Goal: Task Accomplishment & Management: Use online tool/utility

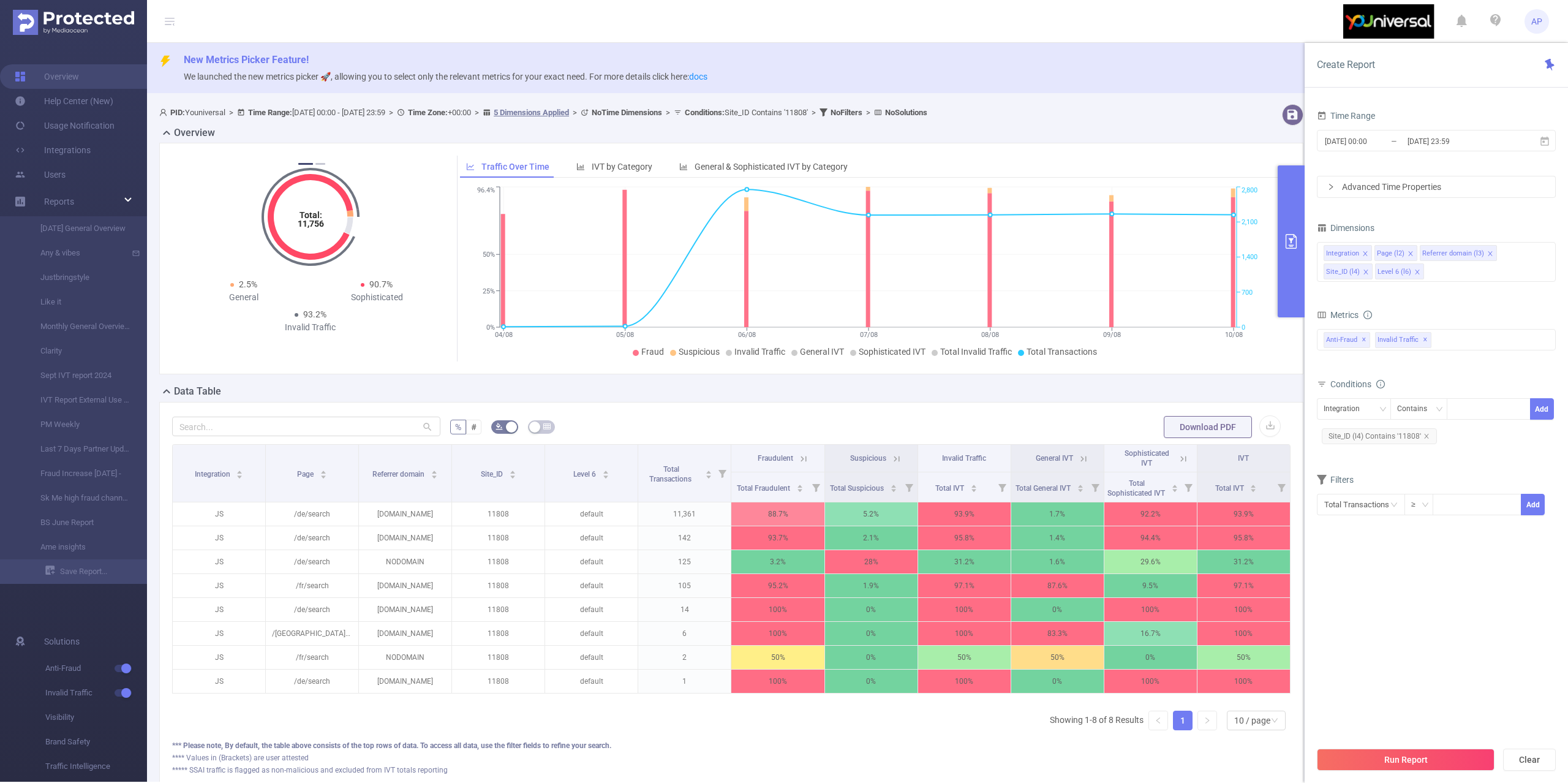
scroll to position [109, 0]
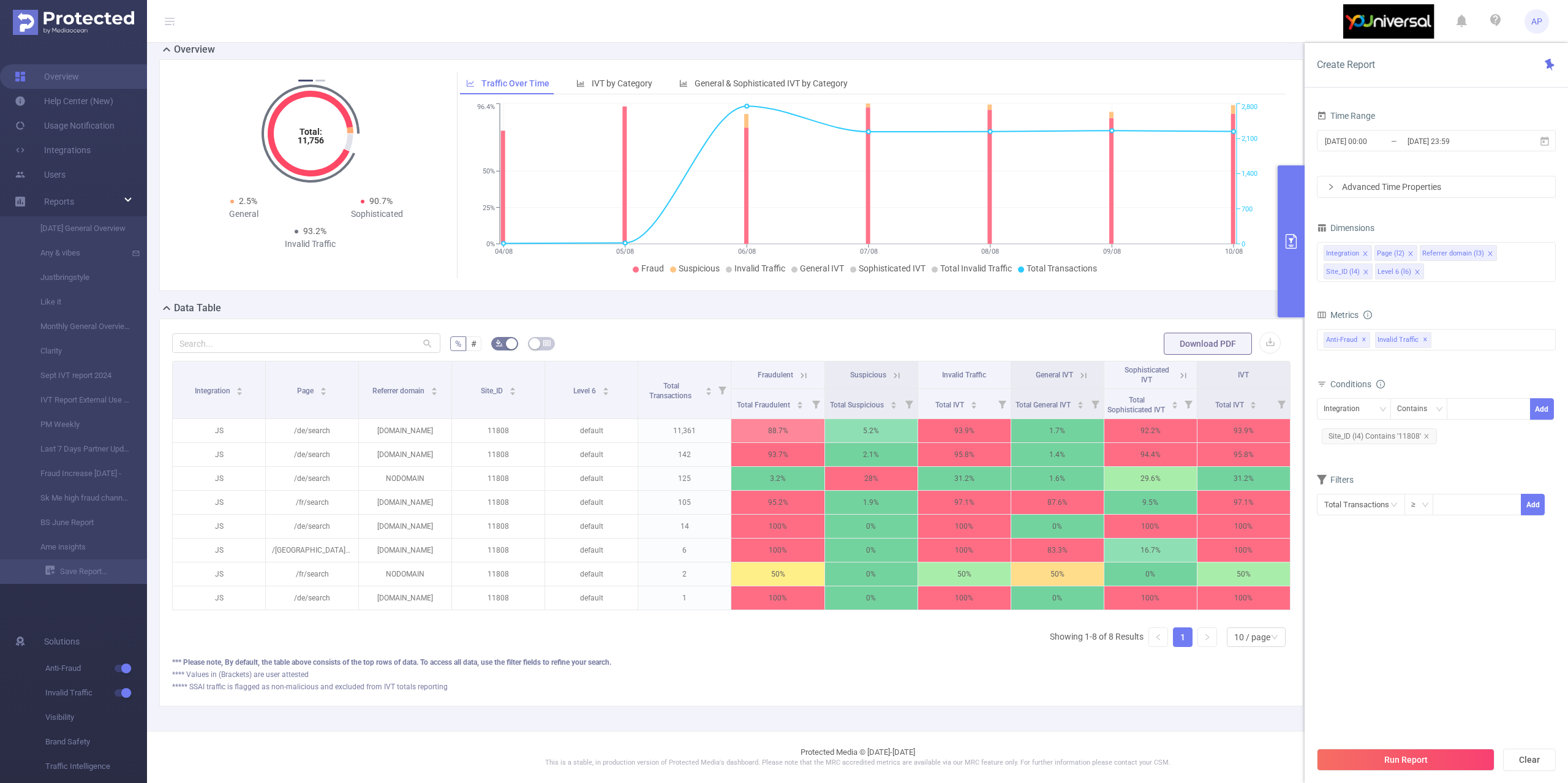
click at [1357, 767] on button "Run Report" at bounding box center [1405, 760] width 177 height 22
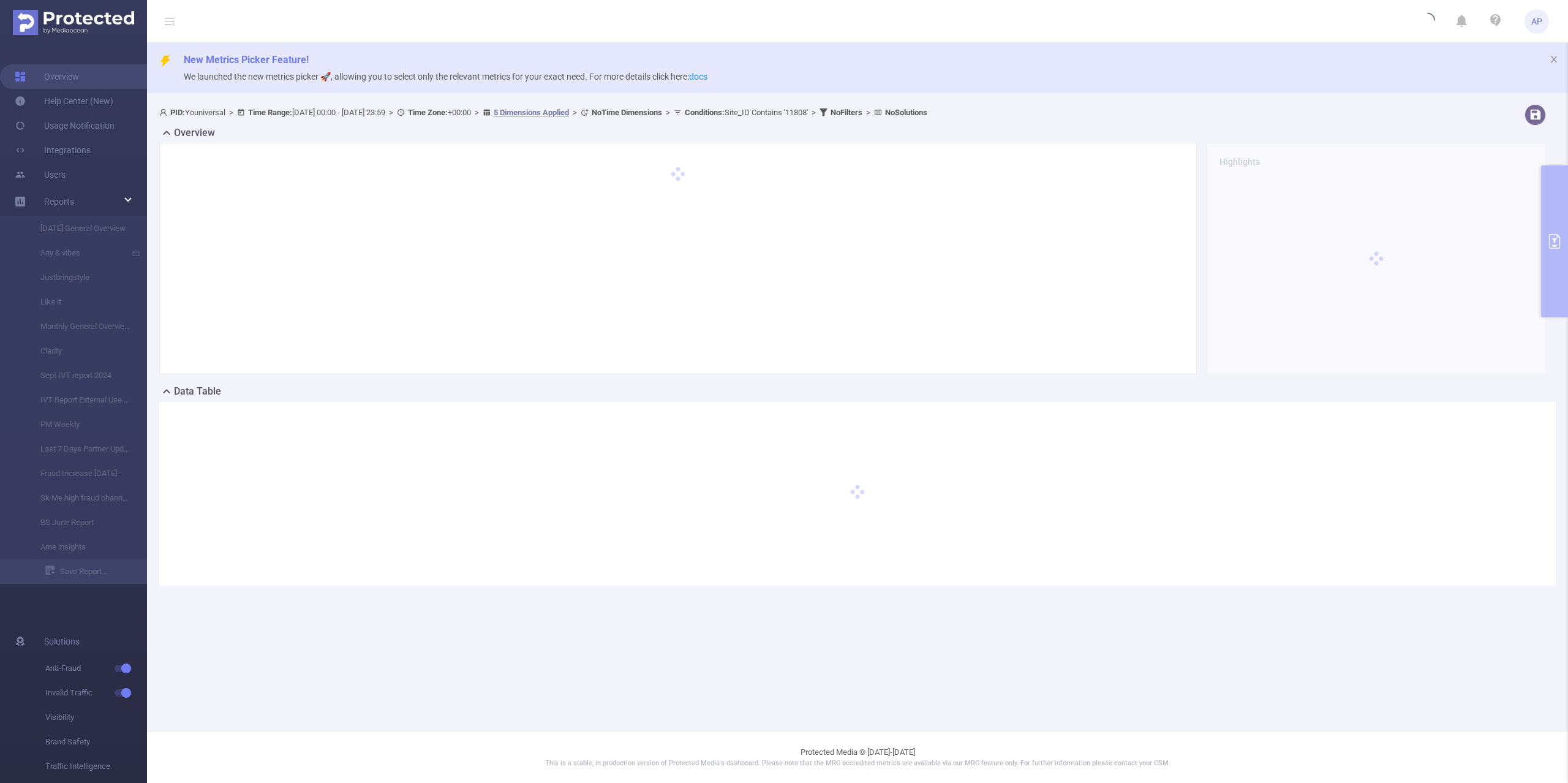
scroll to position [0, 0]
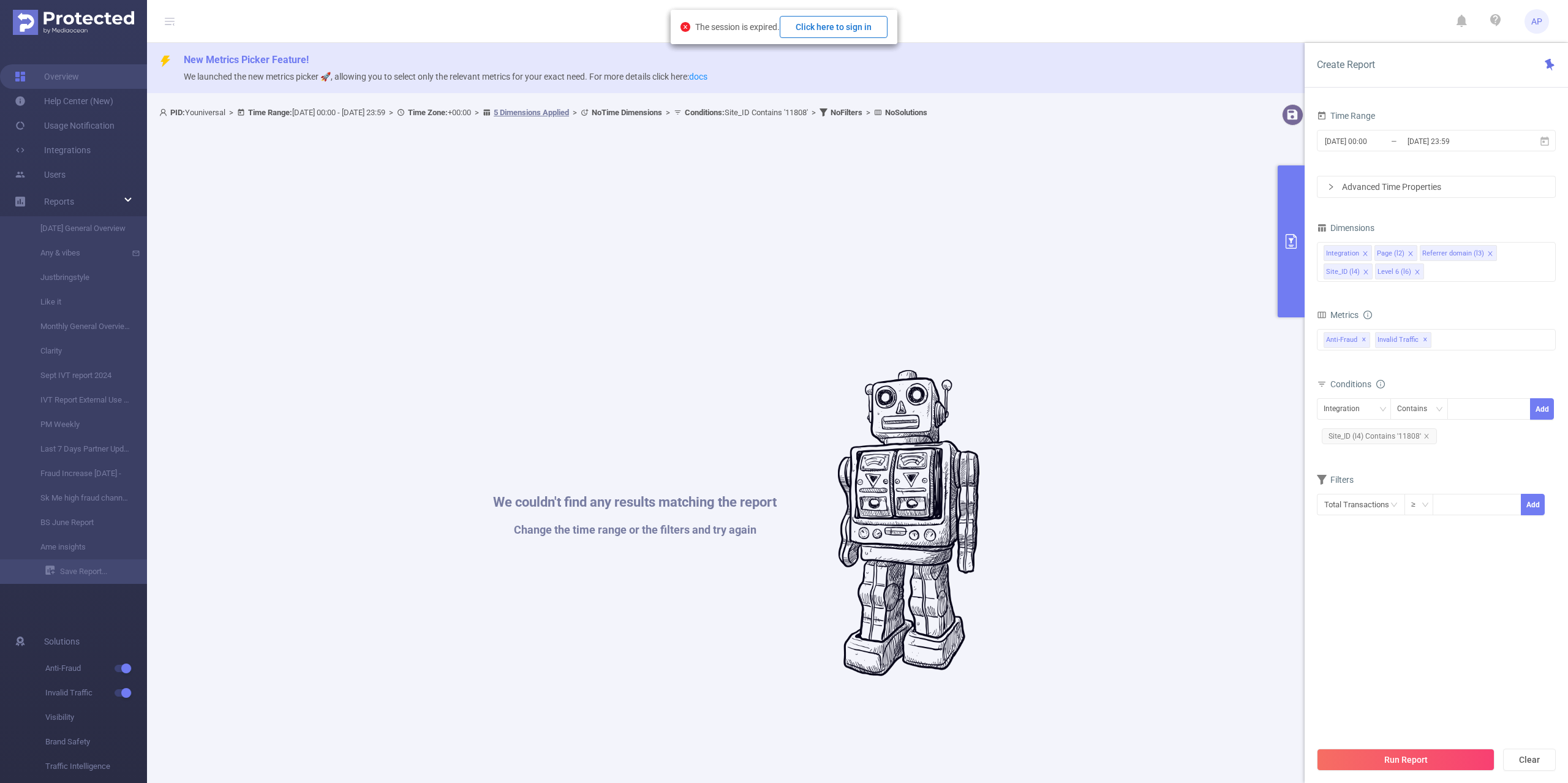
click at [829, 18] on button "Click here to sign in" at bounding box center [833, 27] width 108 height 22
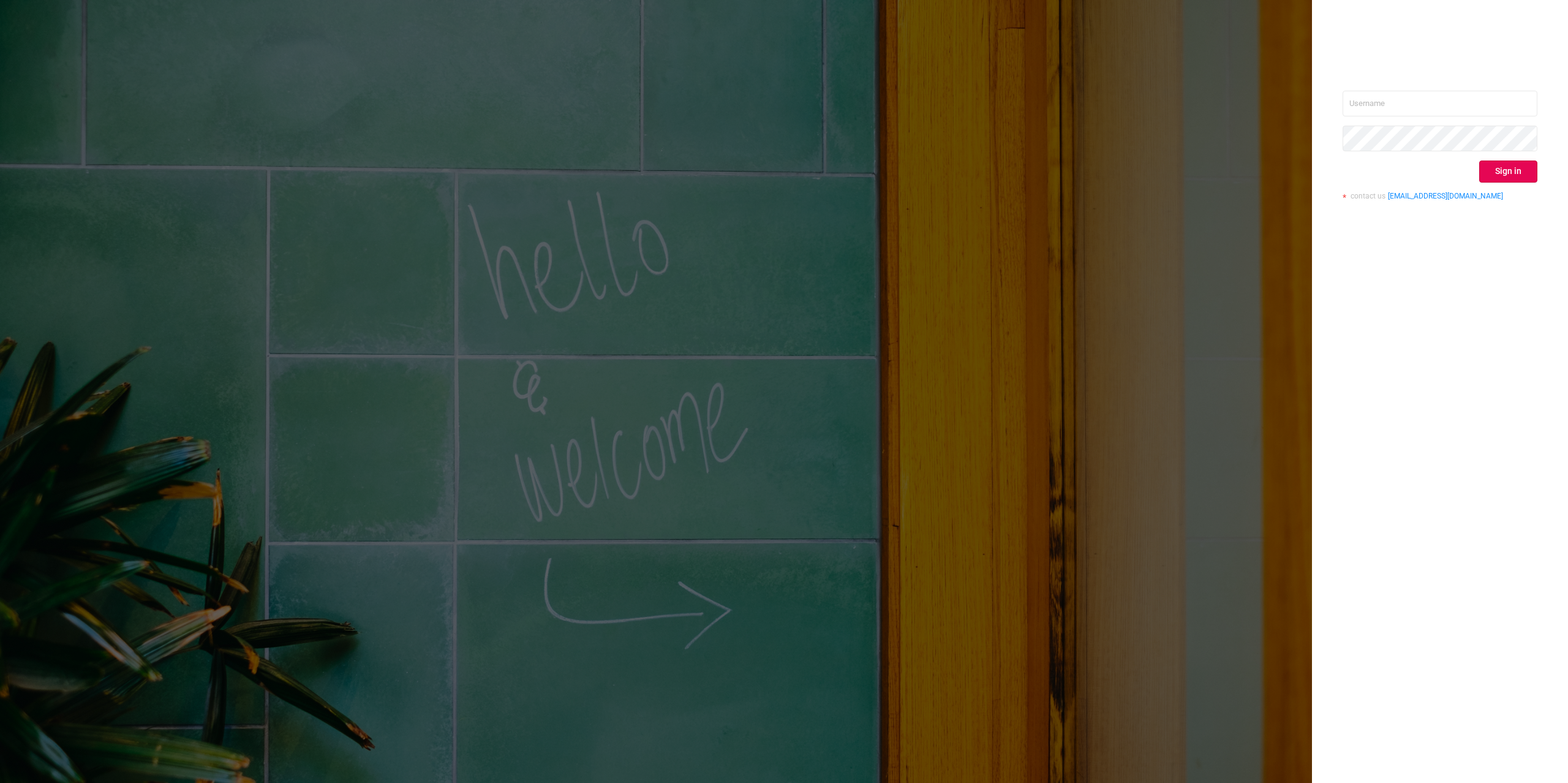
click at [1486, 104] on input "text" at bounding box center [1440, 103] width 195 height 26
type input "alexandre.persehais@youniversal.com"
click at [1519, 172] on button "Sign in" at bounding box center [1508, 172] width 58 height 22
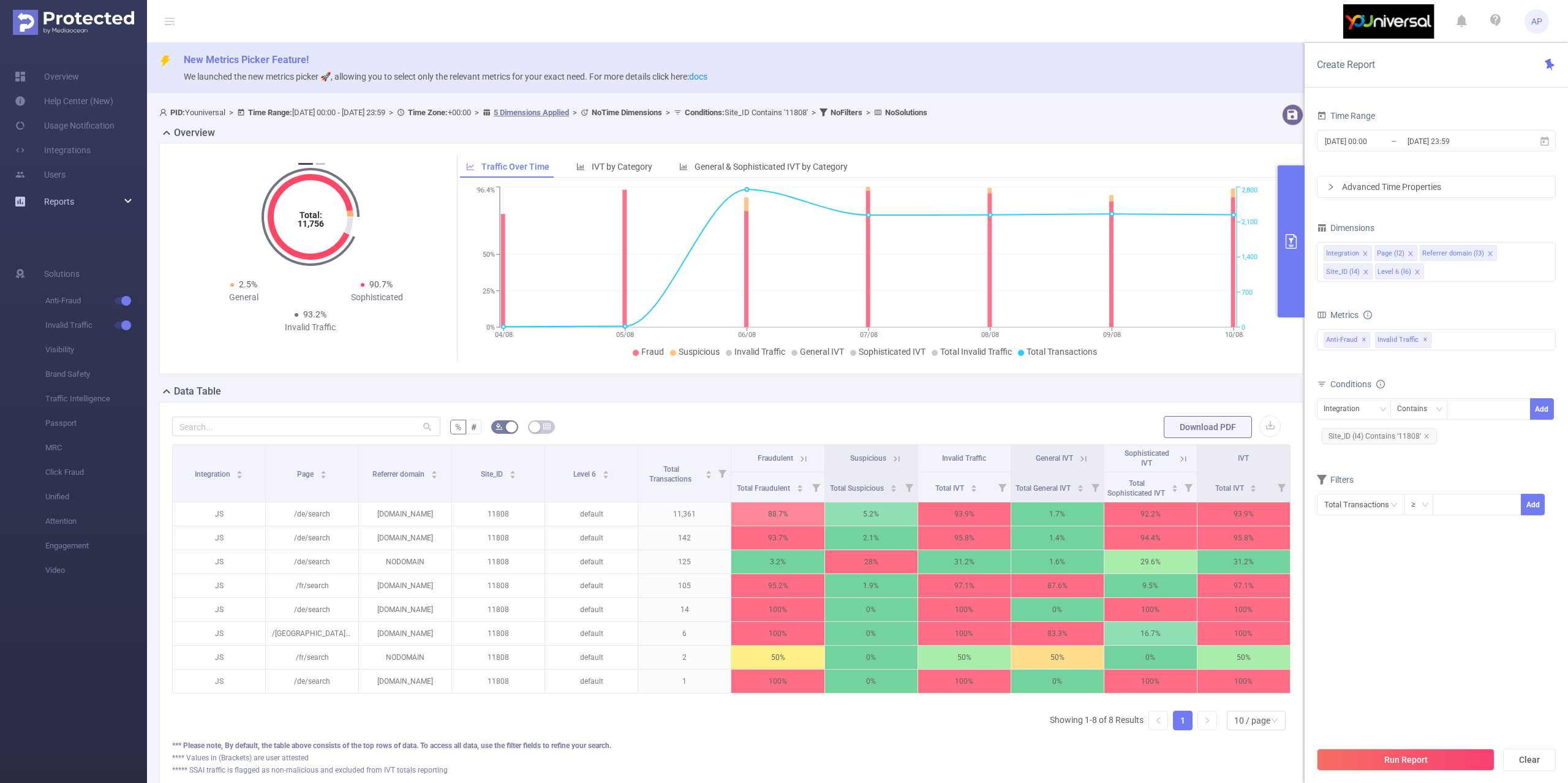
click at [93, 196] on div "Reports" at bounding box center [73, 201] width 147 height 24
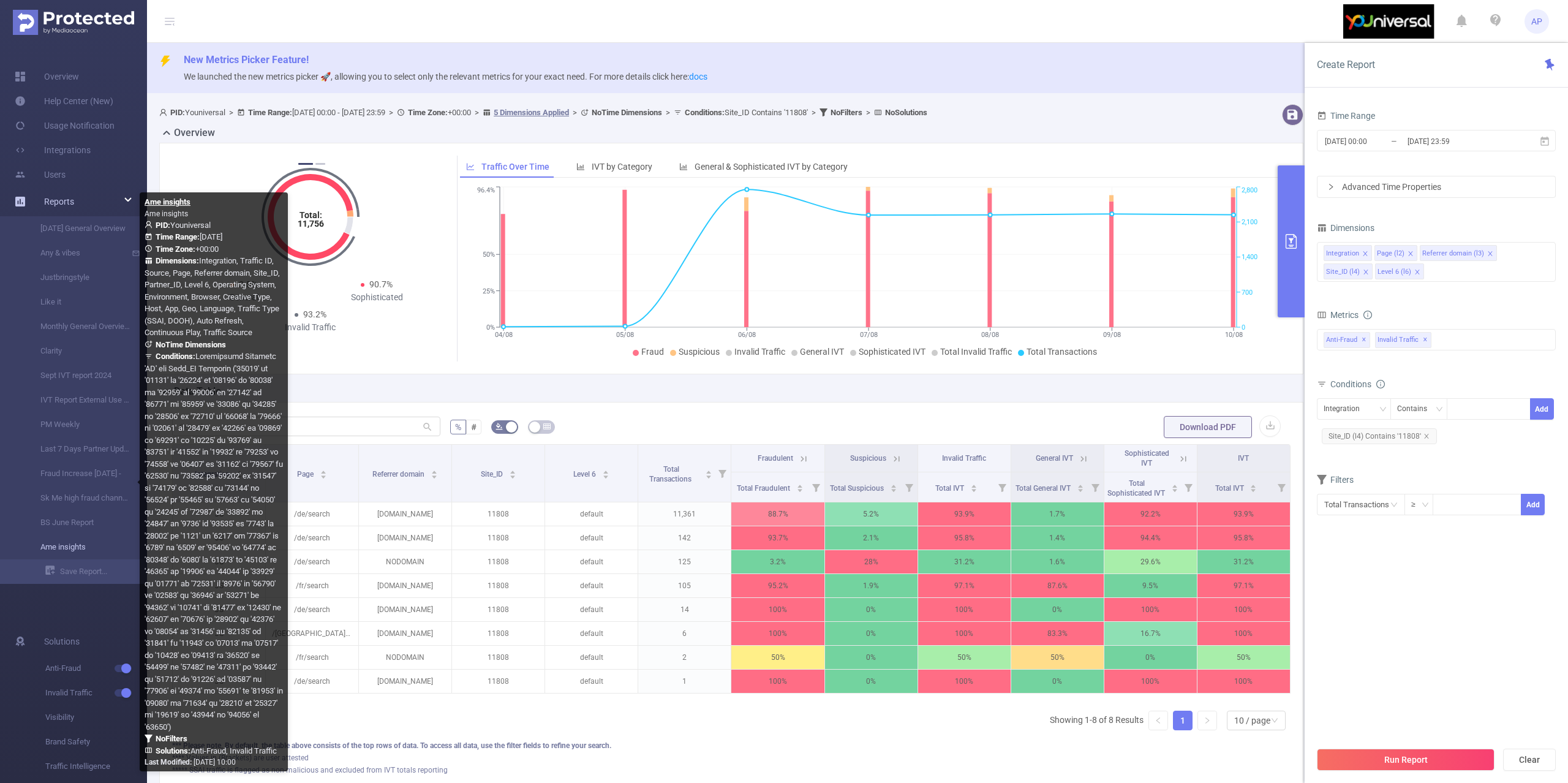
click at [61, 543] on link "Ame insights" at bounding box center [78, 547] width 108 height 24
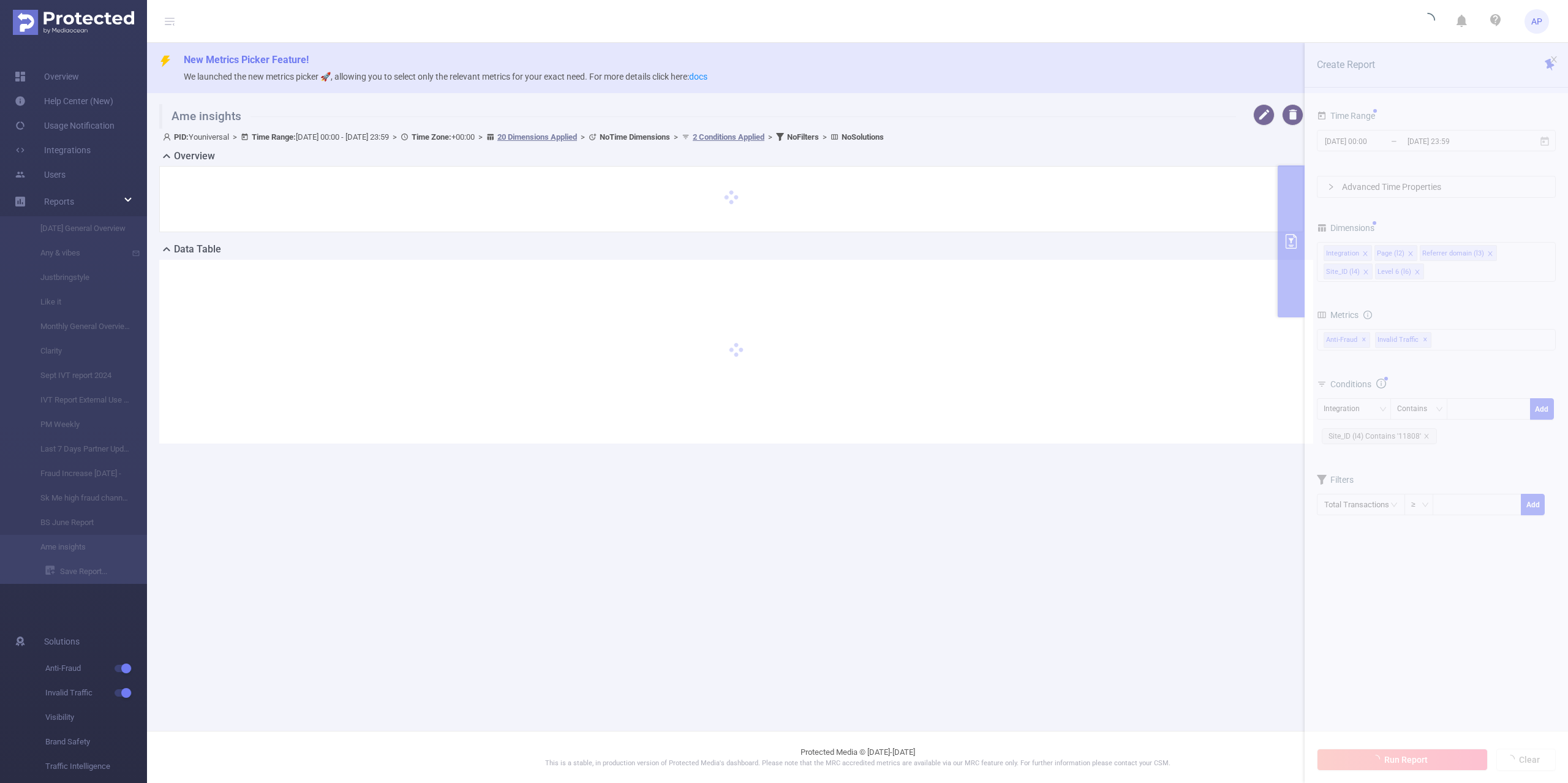
type input "2025-08-11 00:00"
type input "2025-08-11 23:59"
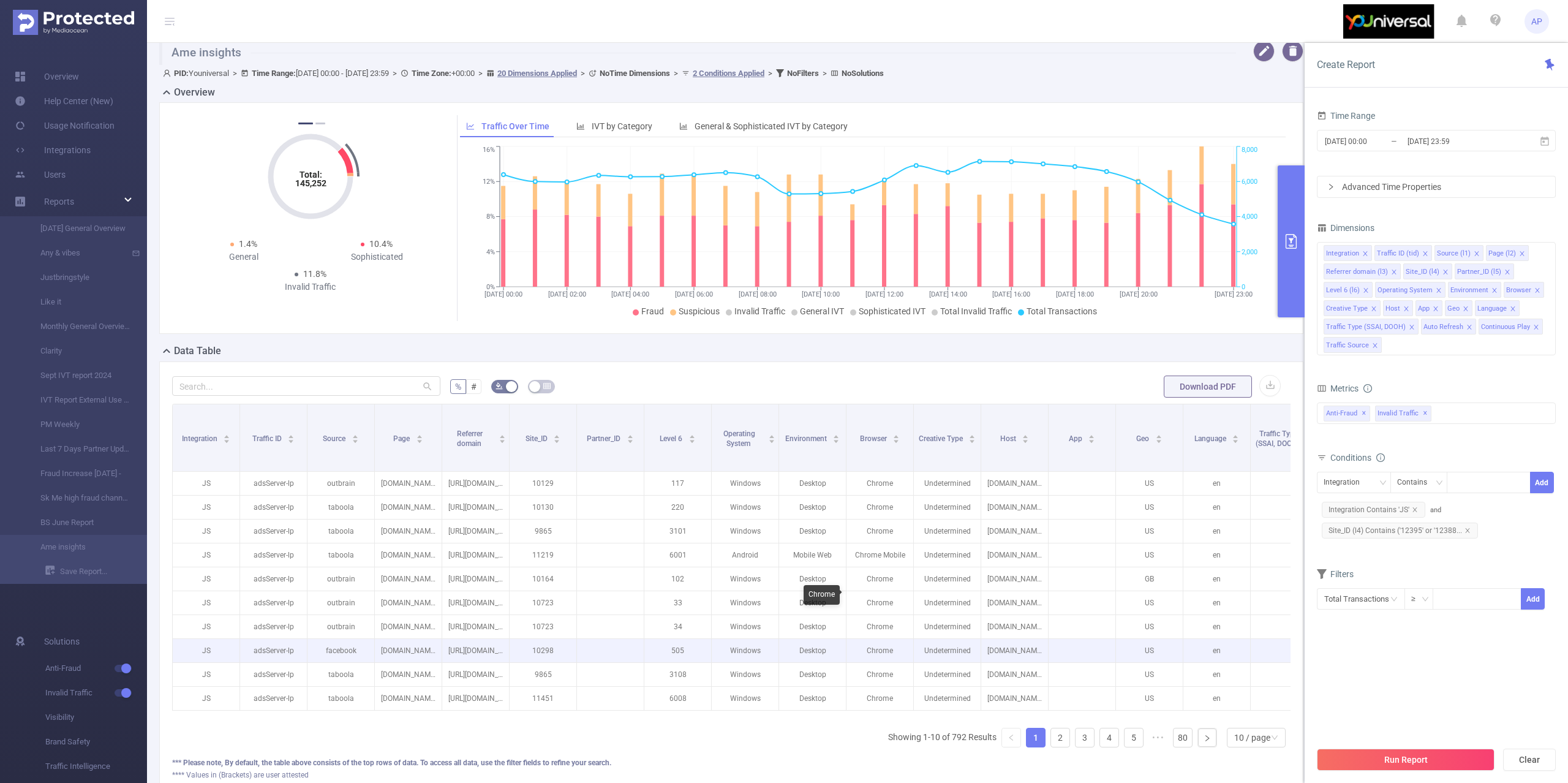
scroll to position [163, 0]
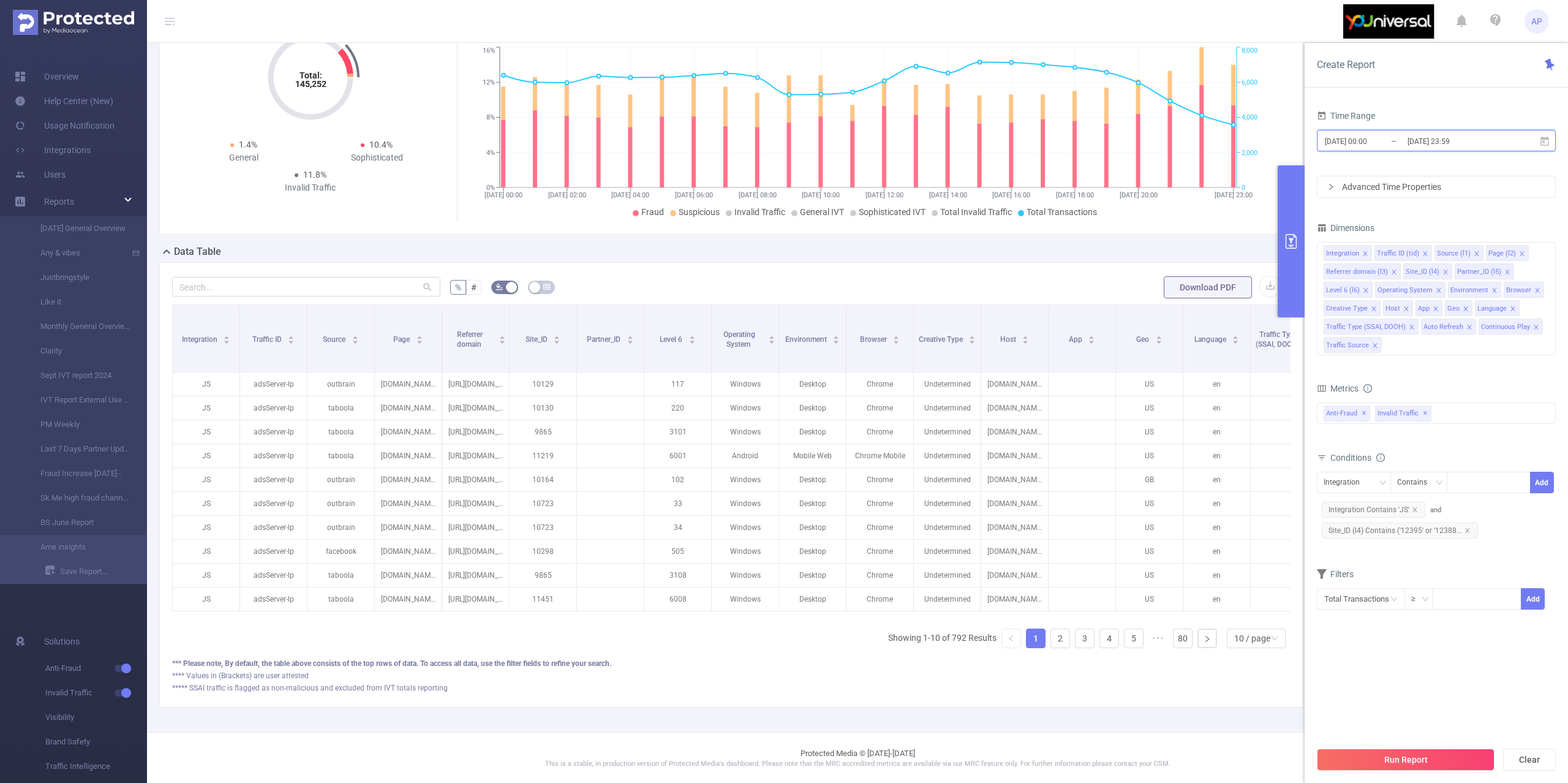
click at [1544, 140] on icon at bounding box center [1544, 141] width 11 height 11
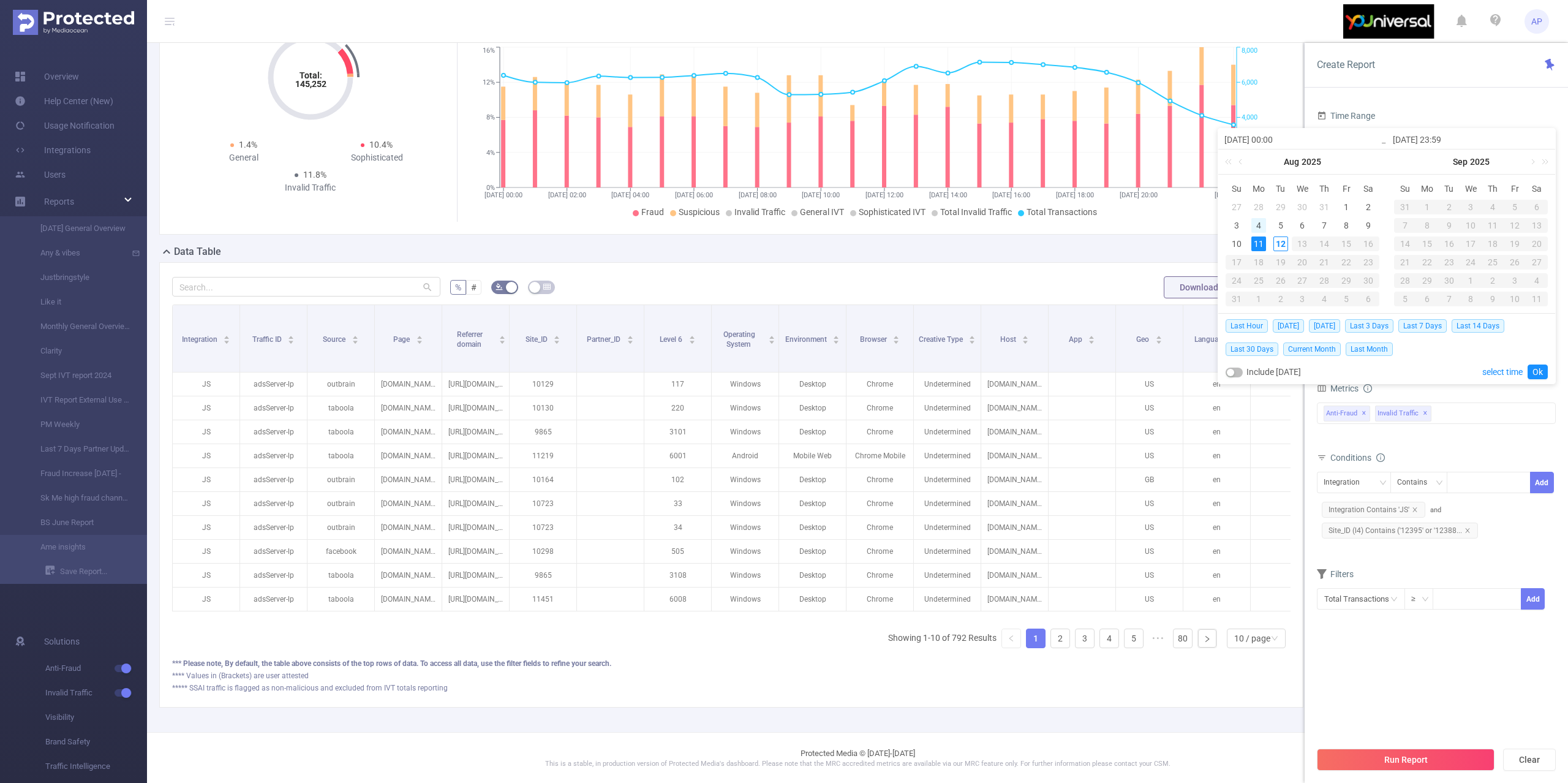
click at [1262, 226] on div "4" at bounding box center [1258, 225] width 15 height 15
click at [1255, 243] on div "11" at bounding box center [1258, 244] width 15 height 15
type input "[DATE] 00:00"
click at [1537, 372] on link "Ok" at bounding box center [1537, 372] width 20 height 15
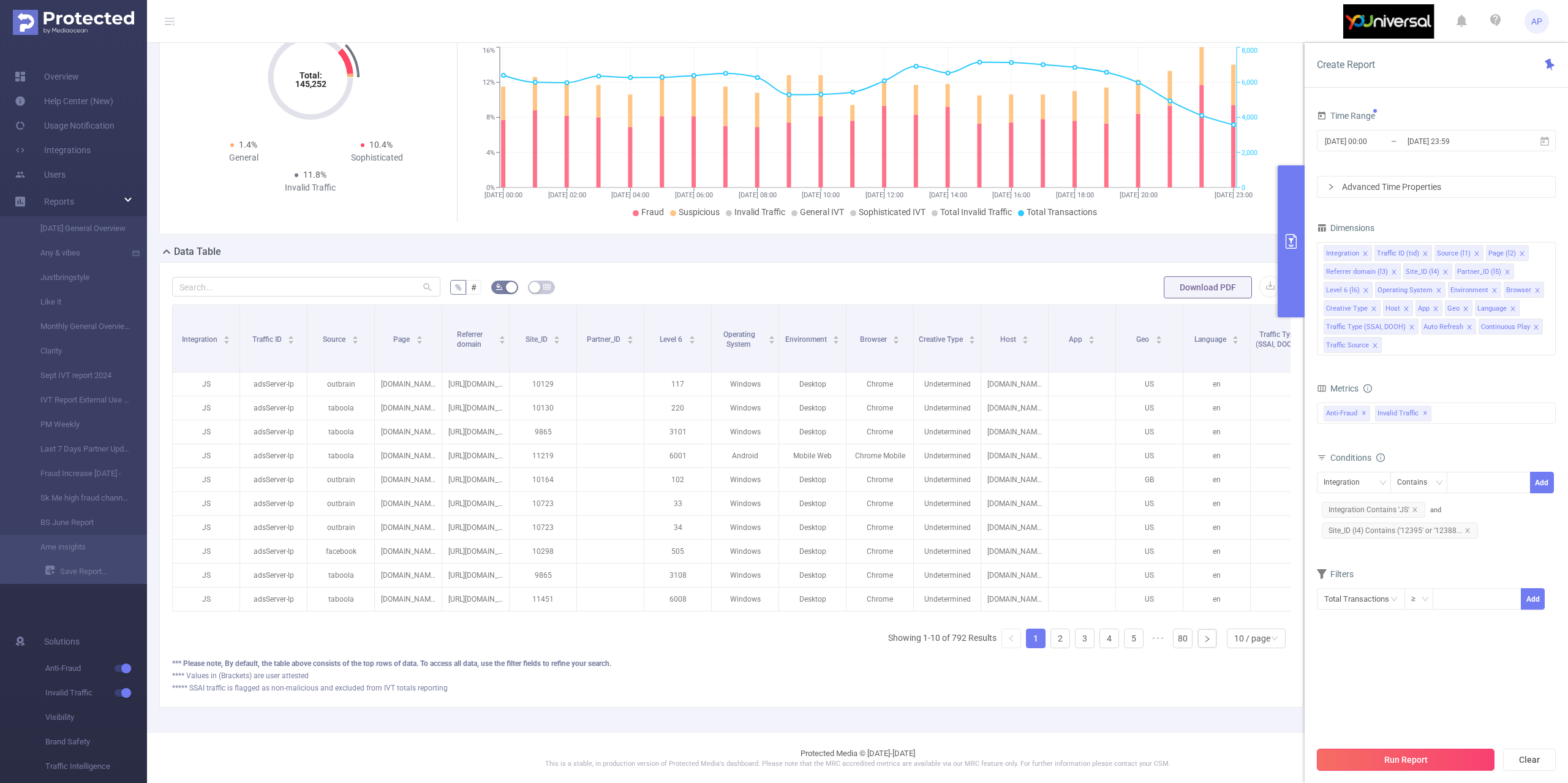
click at [1377, 756] on button "Run Report" at bounding box center [1405, 760] width 177 height 22
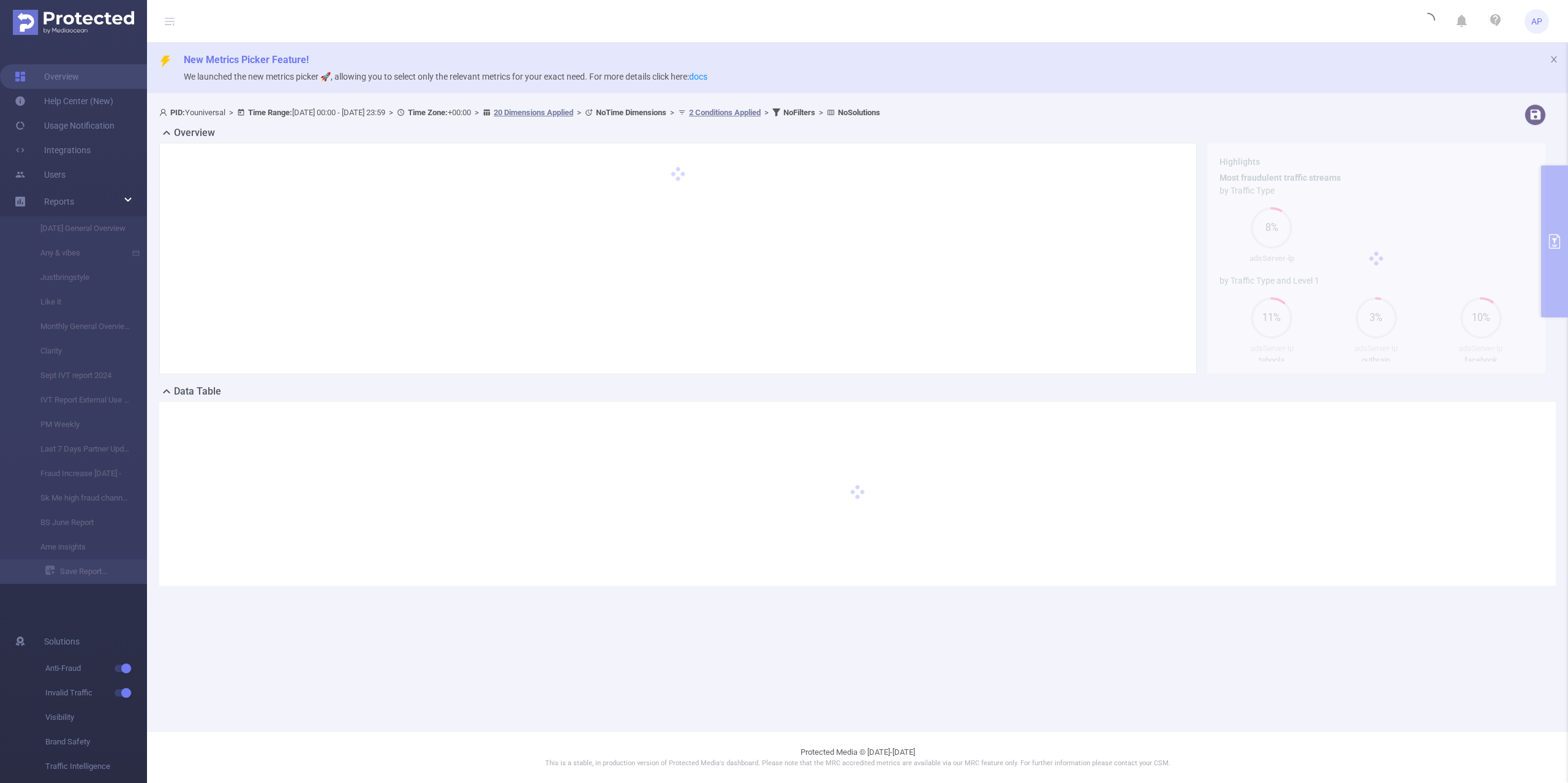
scroll to position [0, 0]
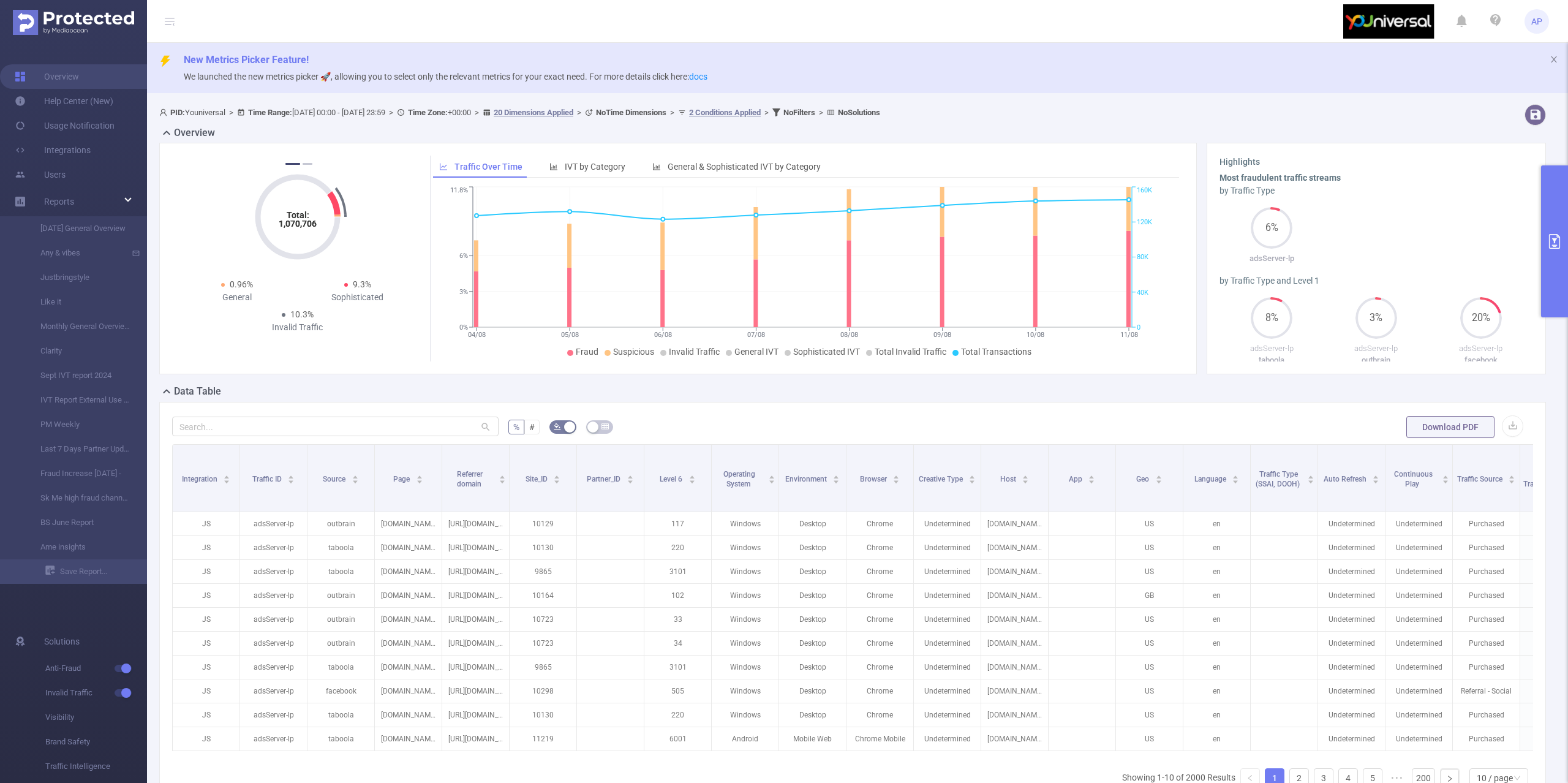
click at [1119, 407] on div "% # Download PDF Integration Traffic ID Source Page Referrer domain Site_ID Par…" at bounding box center [852, 625] width 1386 height 445
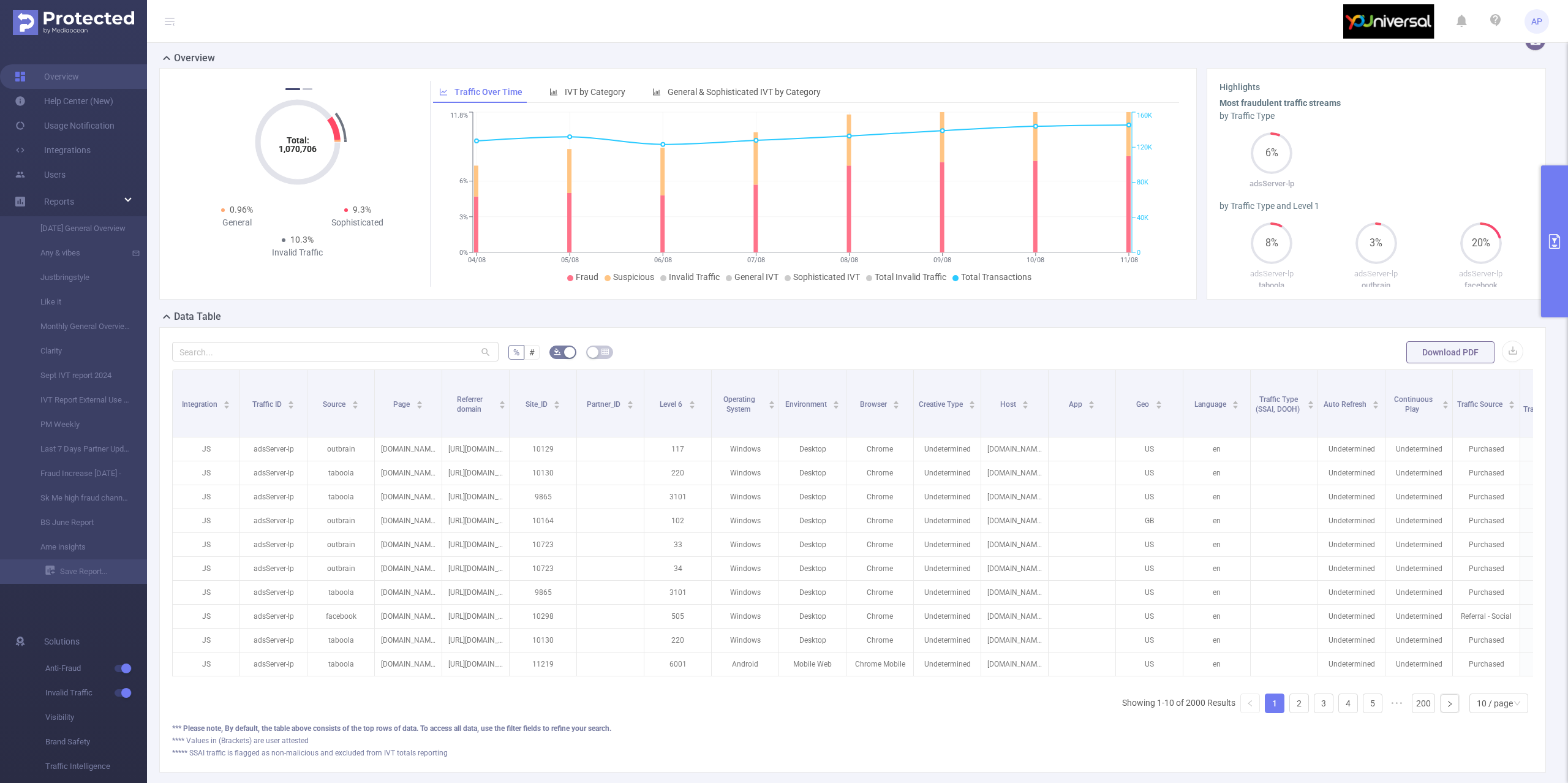
scroll to position [157, 0]
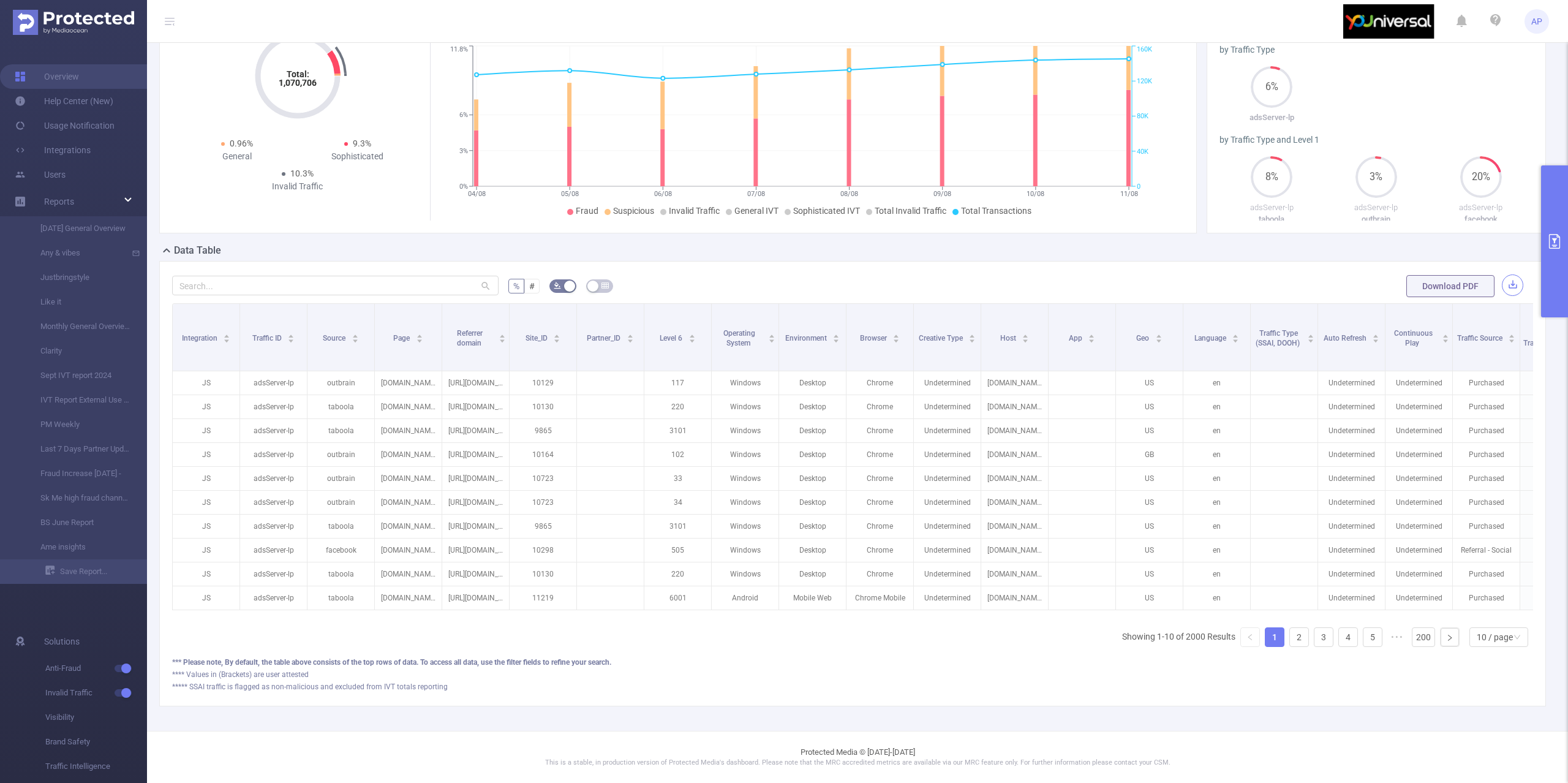
click at [1502, 274] on button "button" at bounding box center [1512, 285] width 22 height 22
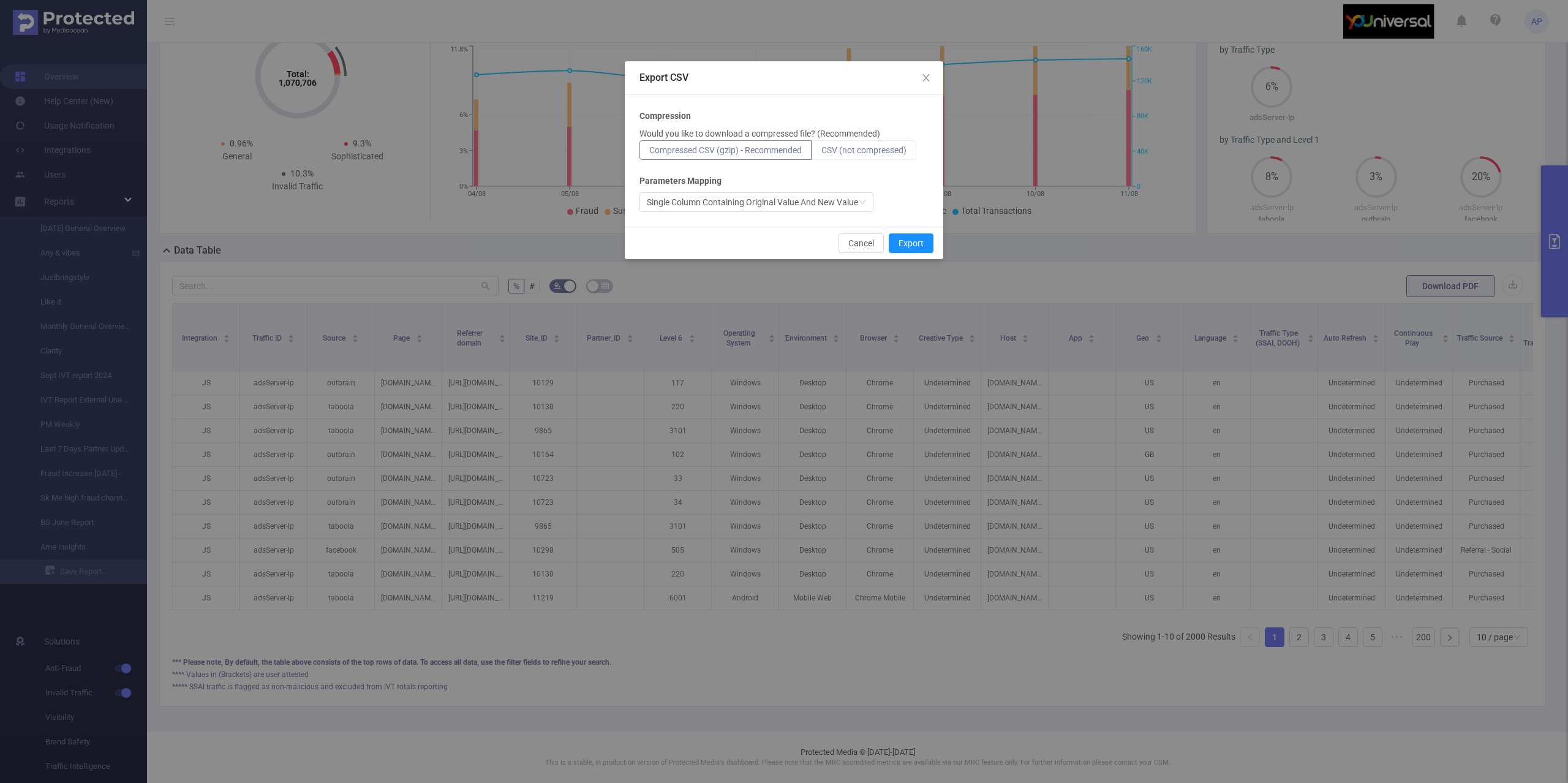
click at [833, 150] on span "CSV (not compressed)" at bounding box center [864, 150] width 85 height 10
click at [822, 153] on input "CSV (not compressed)" at bounding box center [822, 153] width 0 height 0
click at [900, 243] on button "Export" at bounding box center [911, 243] width 45 height 19
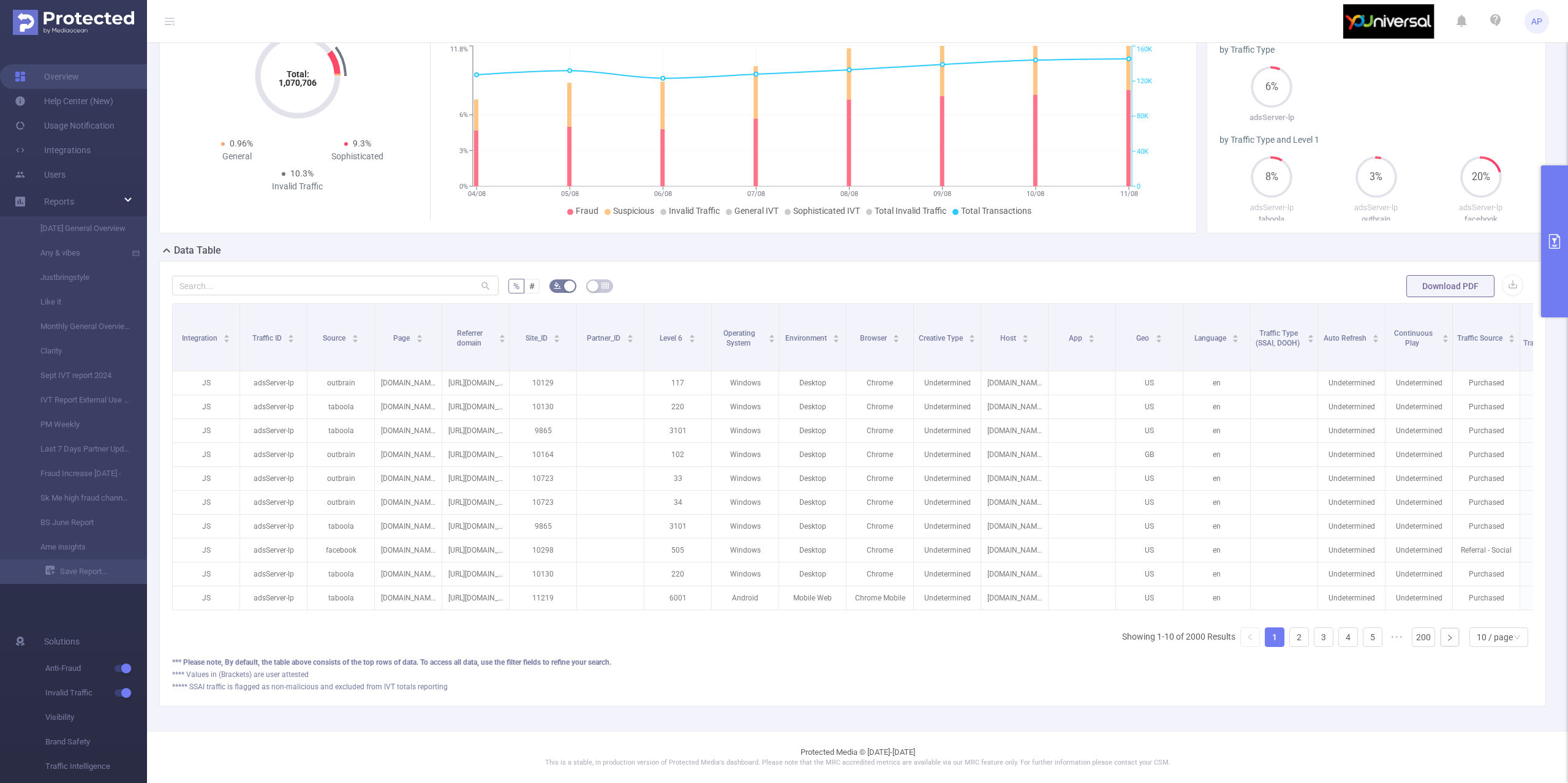
drag, startPoint x: 1558, startPoint y: 202, endPoint x: 1554, endPoint y: 207, distance: 6.4
click at [1559, 202] on button "primary" at bounding box center [1554, 242] width 27 height 152
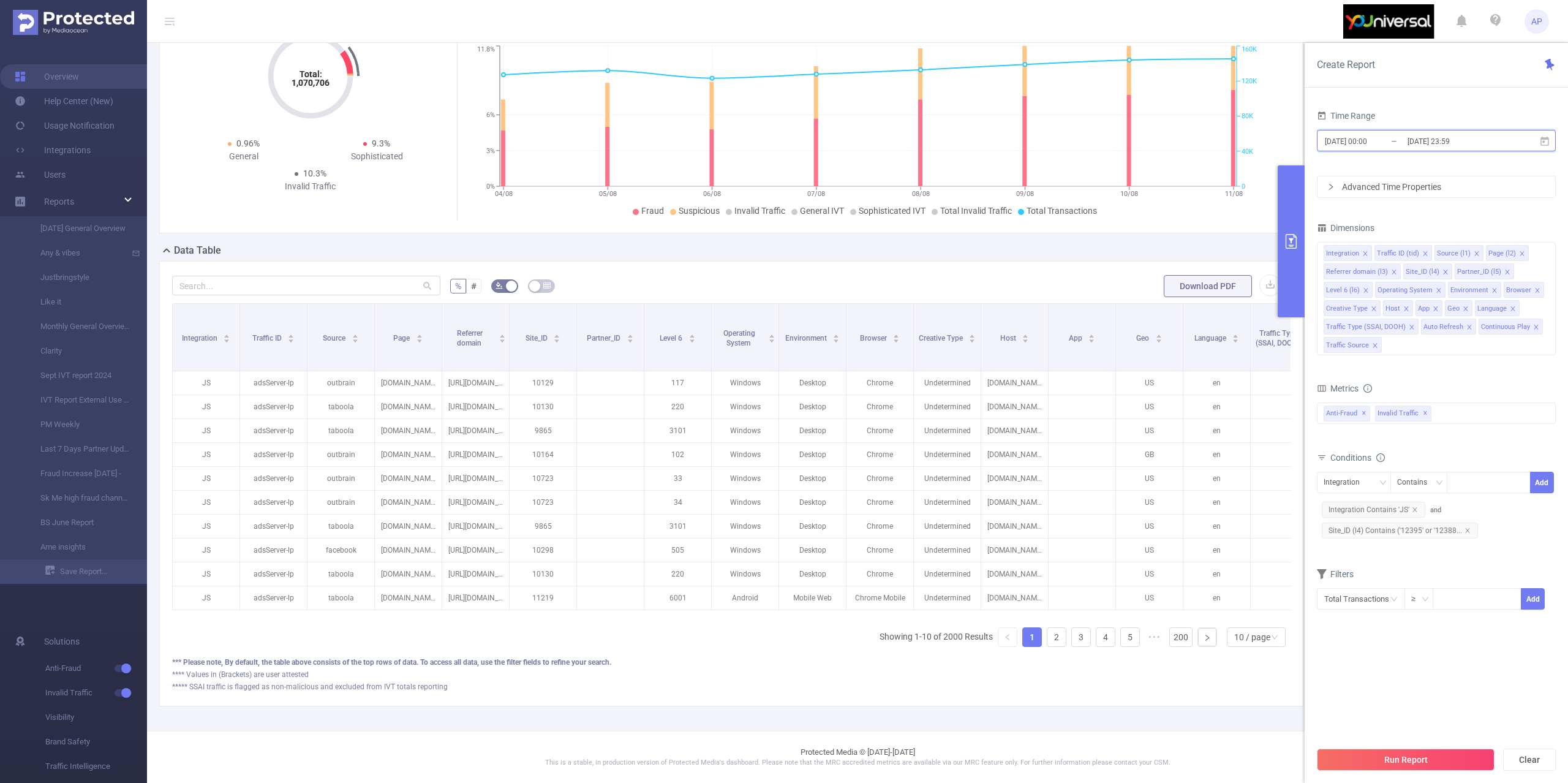
click at [1549, 141] on icon at bounding box center [1544, 141] width 11 height 11
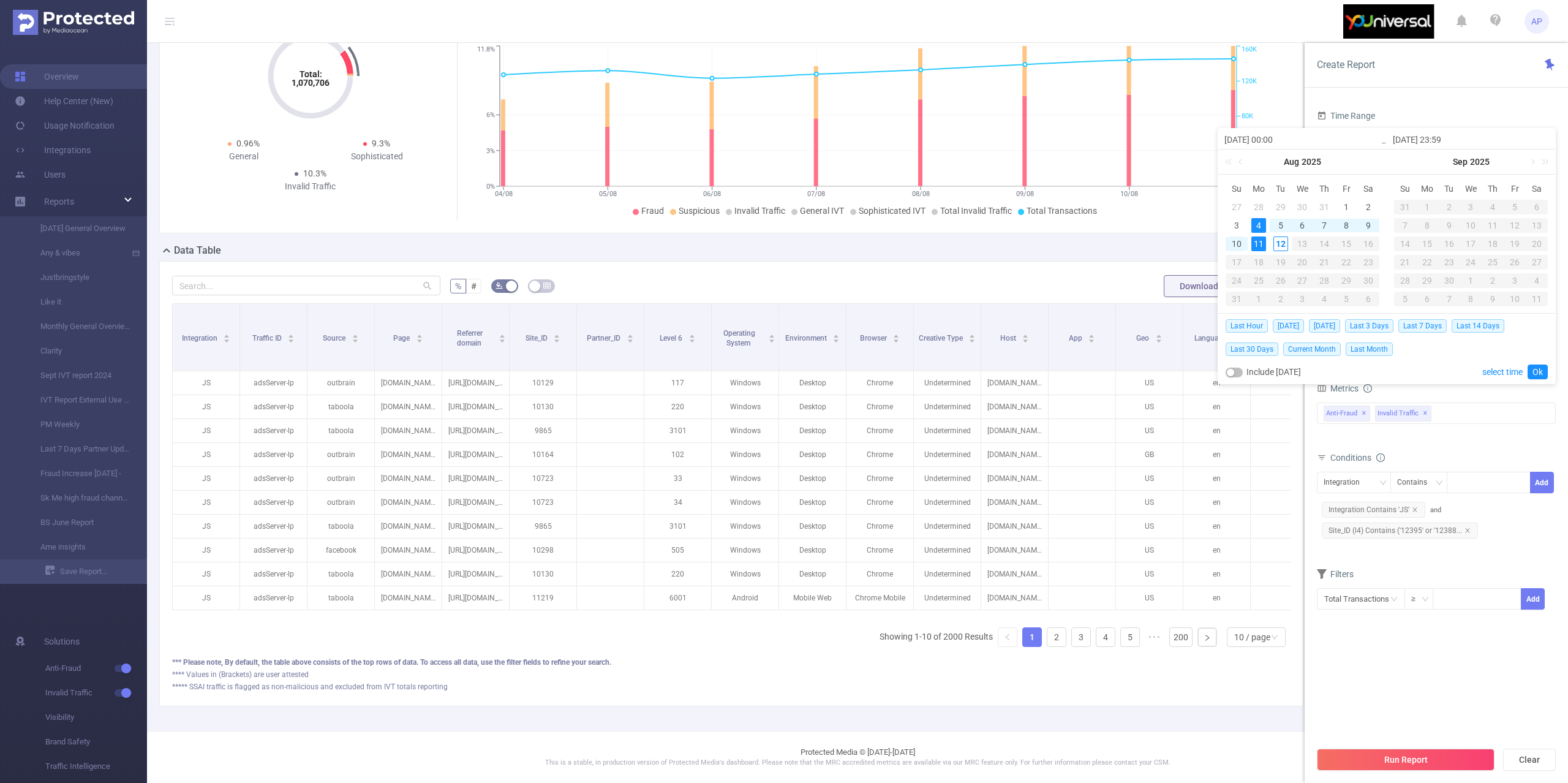
click at [1235, 244] on div "10" at bounding box center [1236, 244] width 15 height 15
click at [1539, 370] on link "Ok" at bounding box center [1537, 372] width 20 height 15
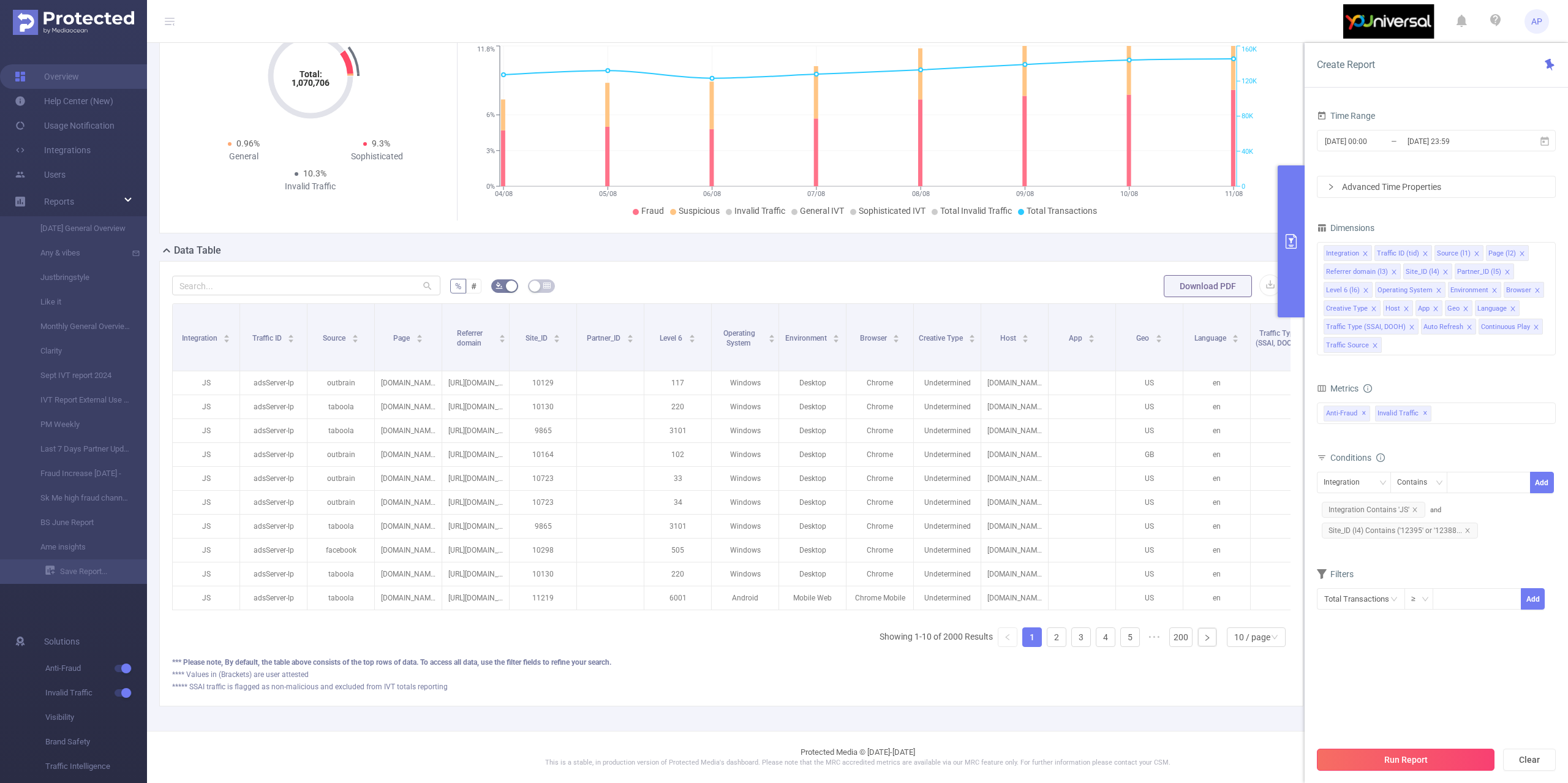
click at [1340, 759] on button "Run Report" at bounding box center [1405, 760] width 177 height 22
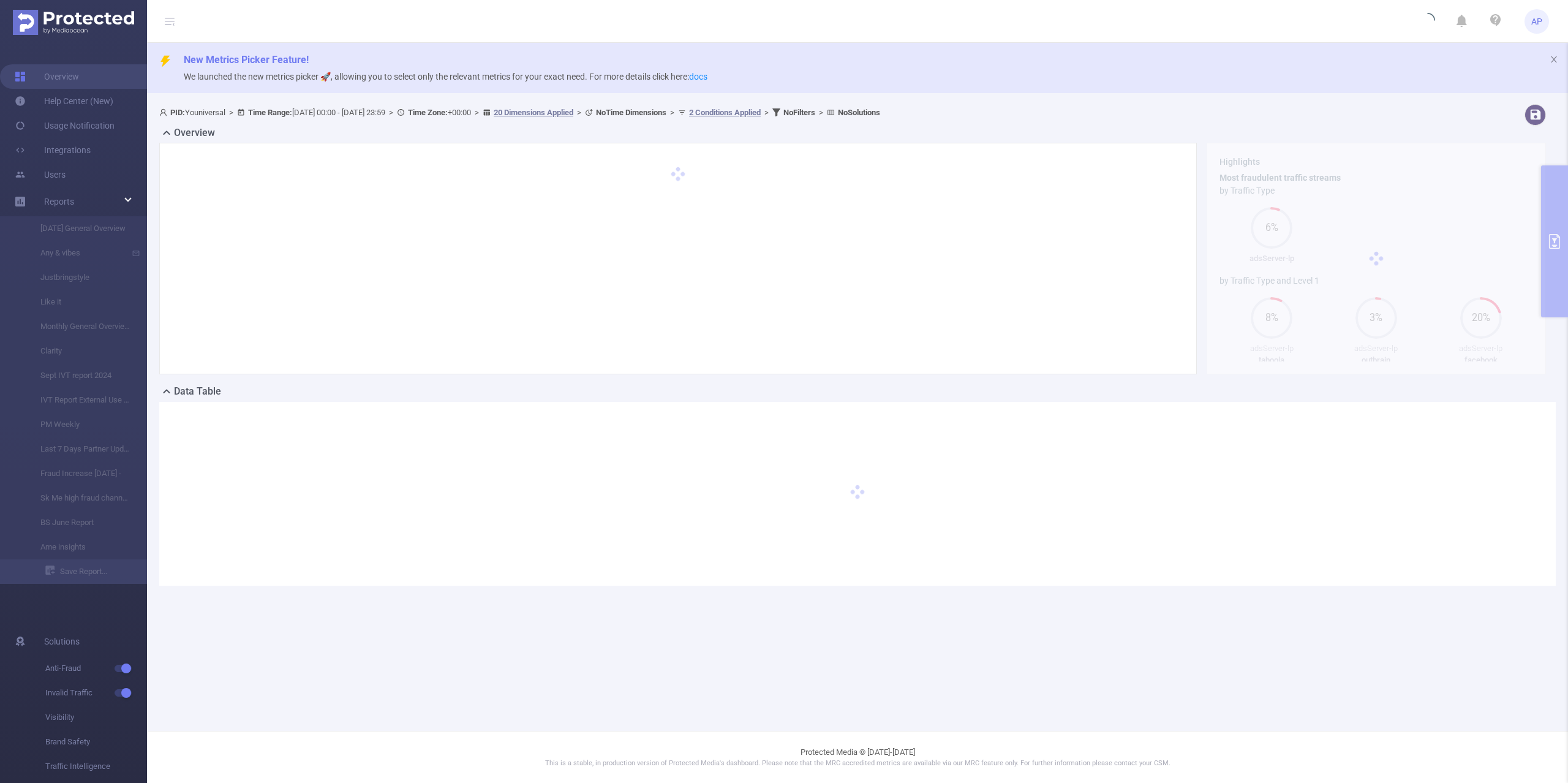
scroll to position [0, 0]
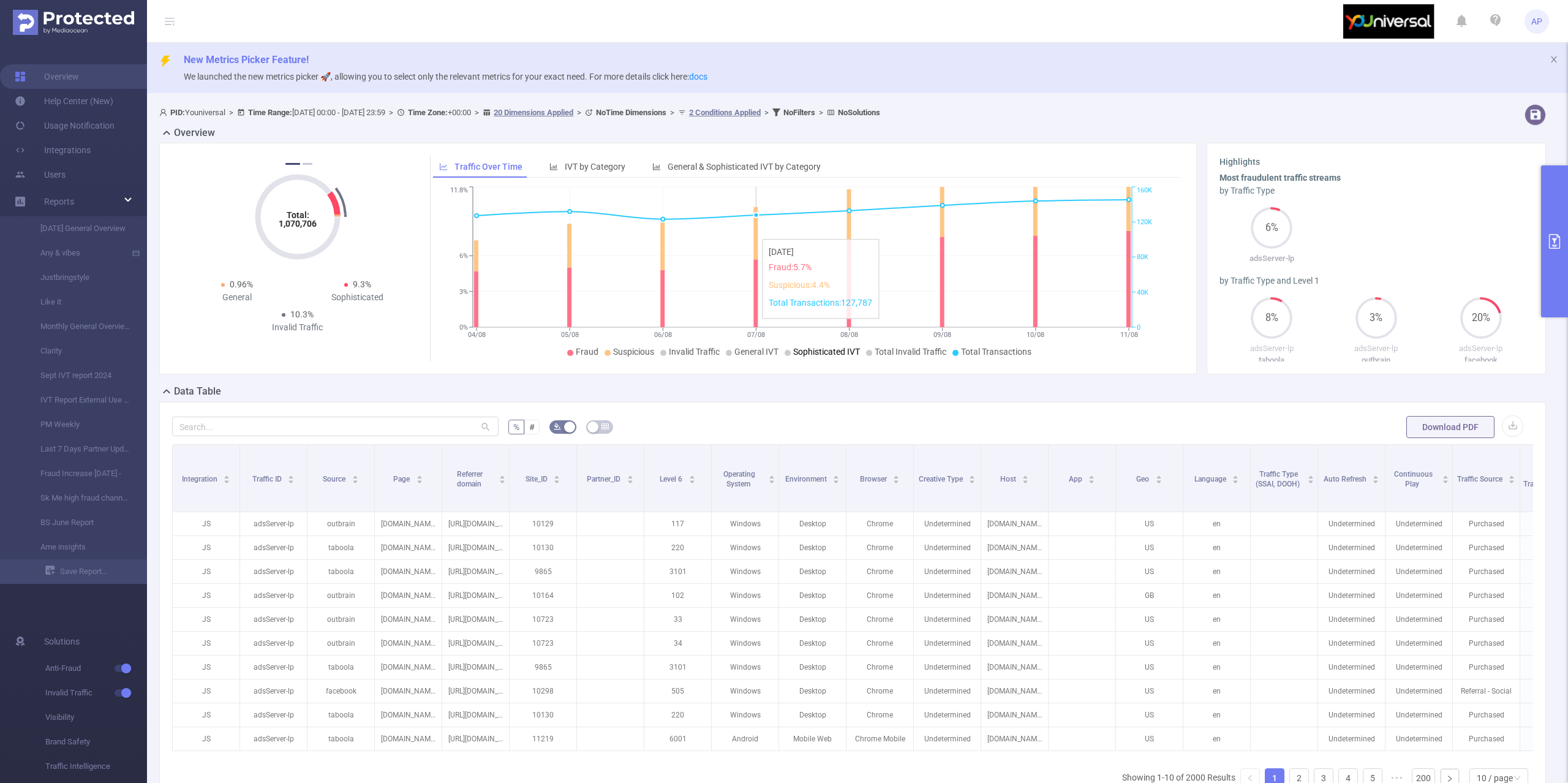
click at [1547, 214] on button "primary" at bounding box center [1554, 242] width 27 height 152
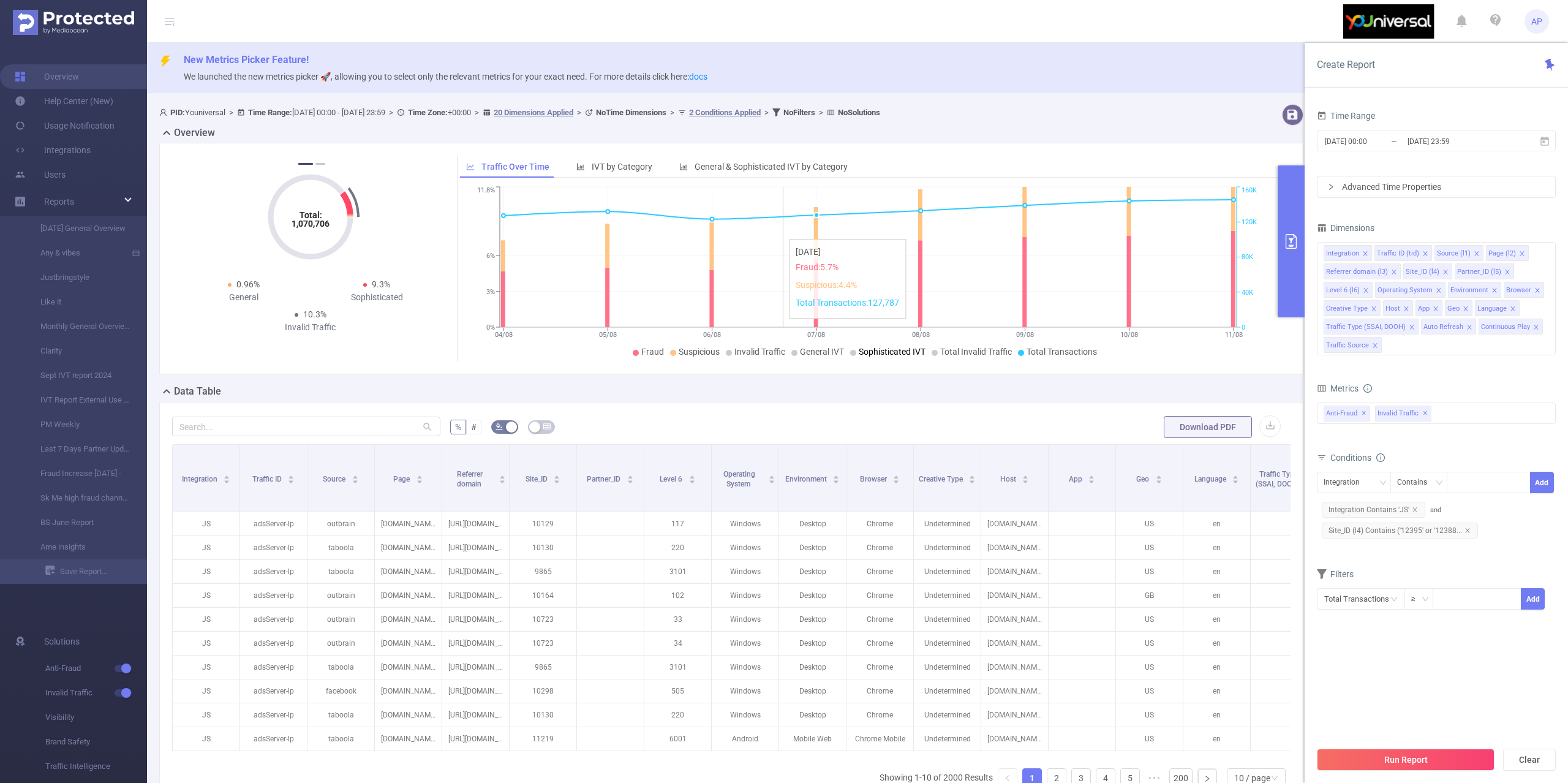
click at [1497, 129] on div "2025-08-04 00:00 _ 2025-08-11 23:59" at bounding box center [1436, 141] width 239 height 29
click at [1497, 145] on input "2025-08-11 23:59" at bounding box center [1455, 141] width 99 height 17
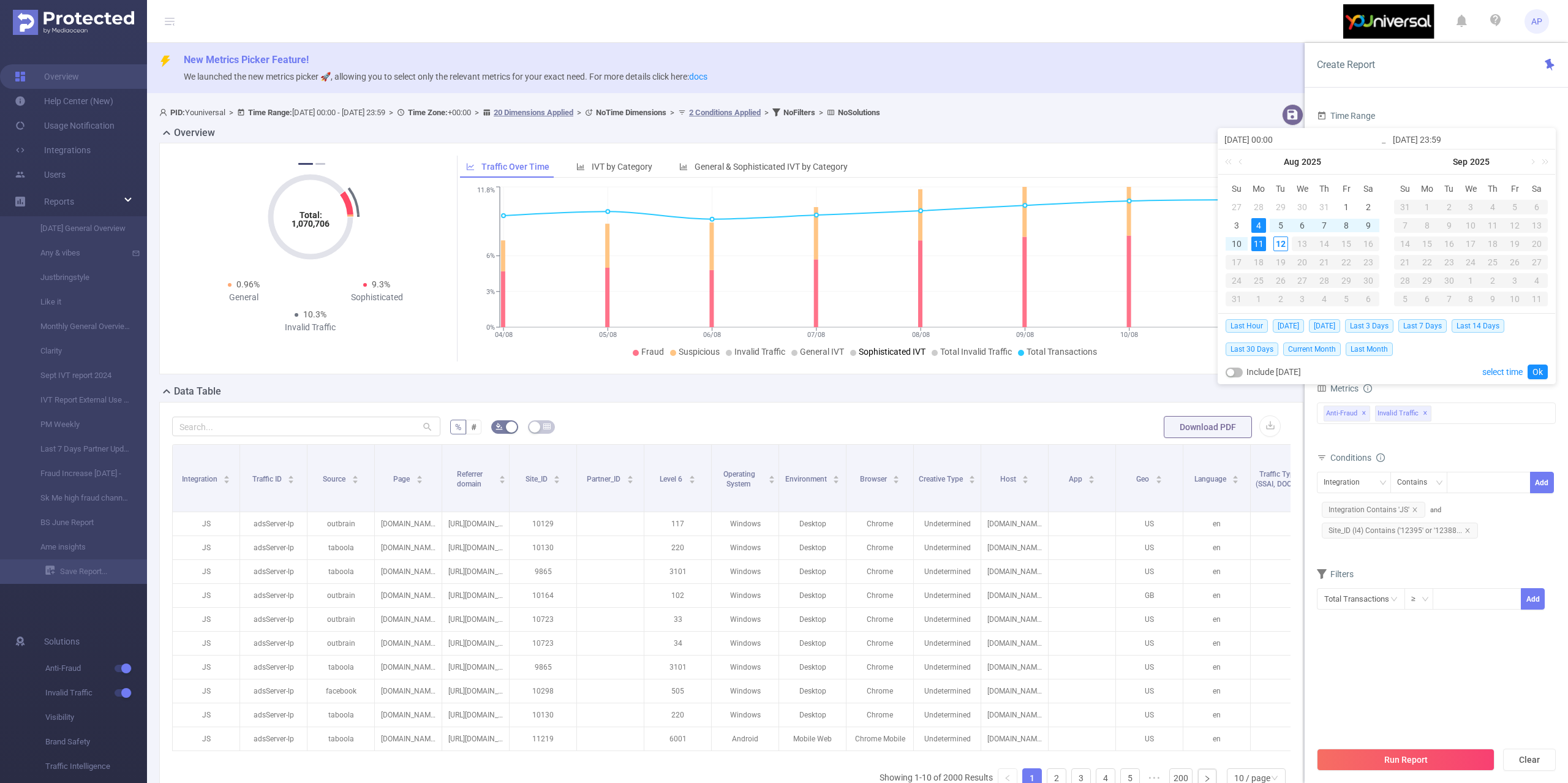
click at [1254, 221] on div "4" at bounding box center [1258, 225] width 15 height 15
click at [1235, 246] on div "10" at bounding box center [1236, 244] width 15 height 15
type input "[DATE] 23:59"
click at [1534, 366] on link "Ok" at bounding box center [1537, 372] width 20 height 15
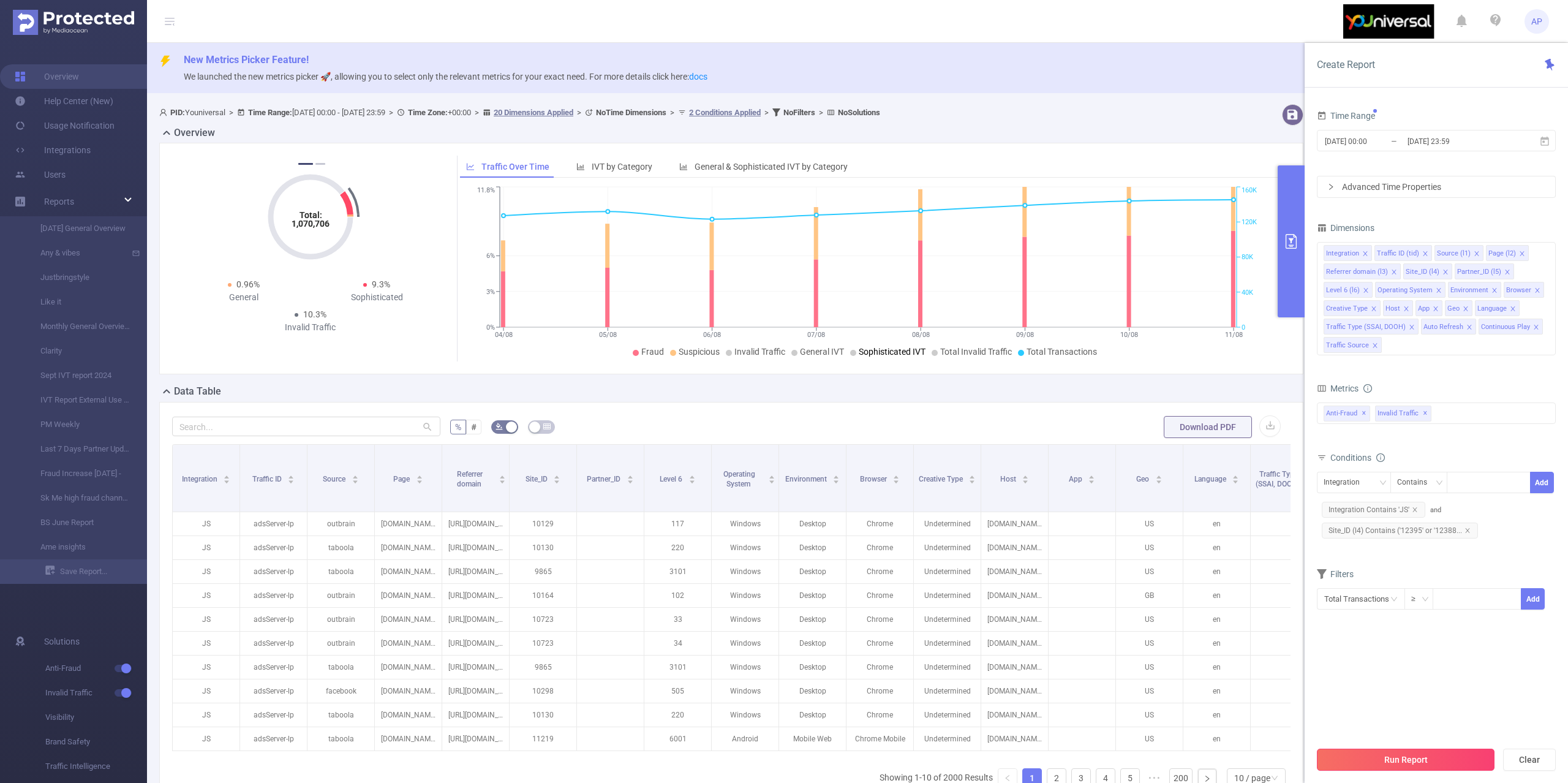
click at [1340, 761] on button "Run Report" at bounding box center [1405, 760] width 177 height 22
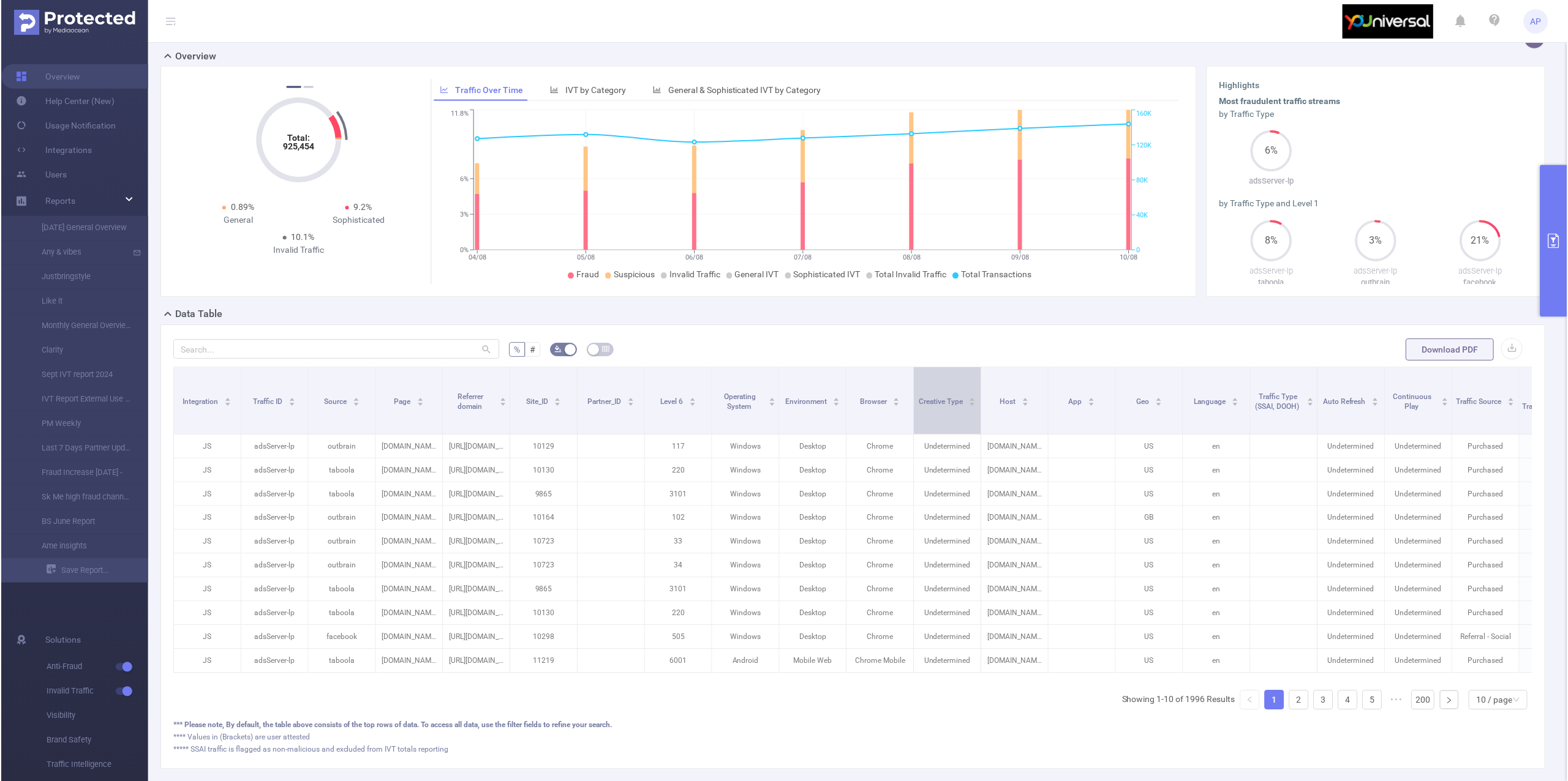
scroll to position [156, 0]
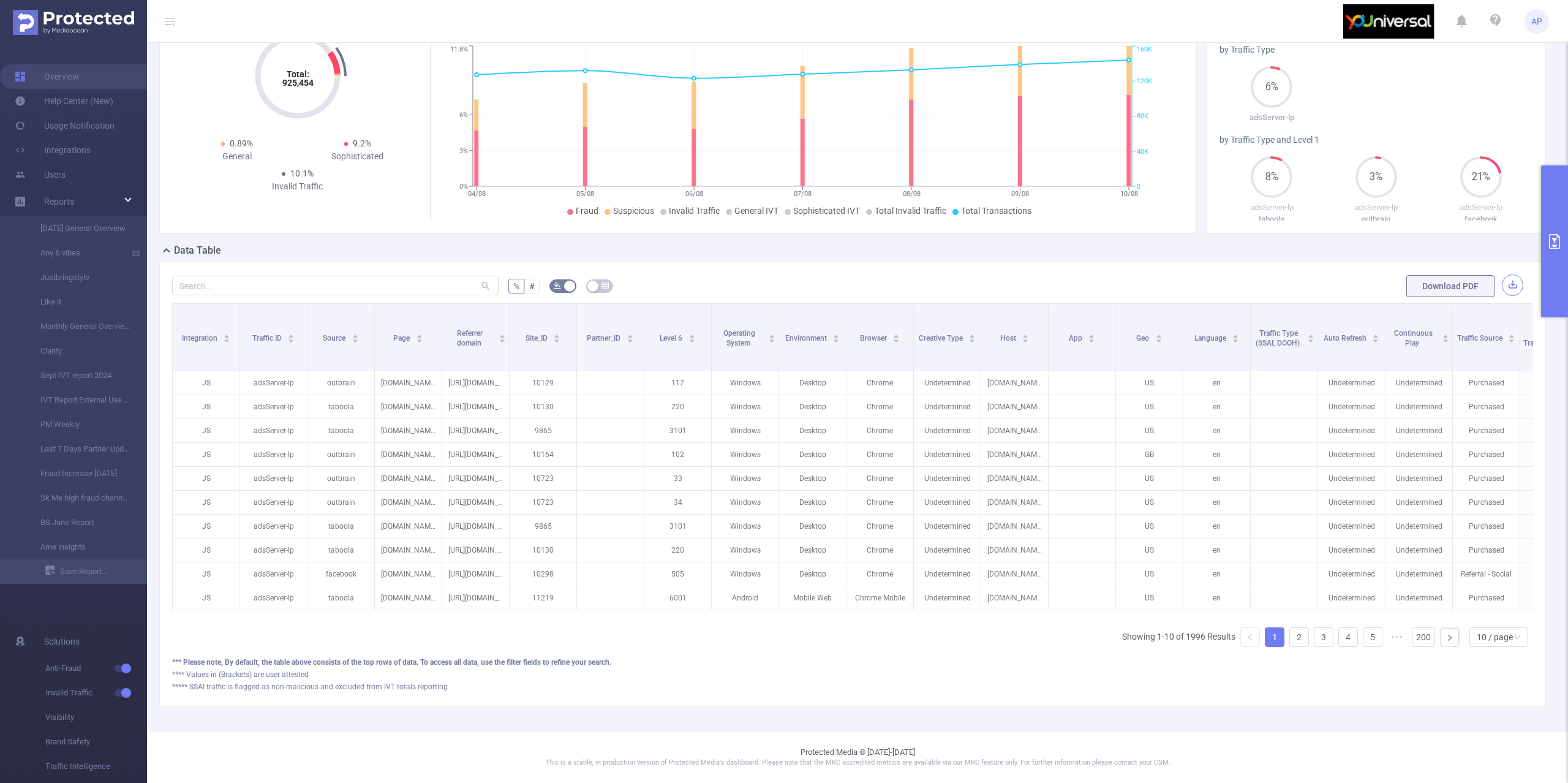
click at [1507, 274] on button "button" at bounding box center [1512, 285] width 22 height 22
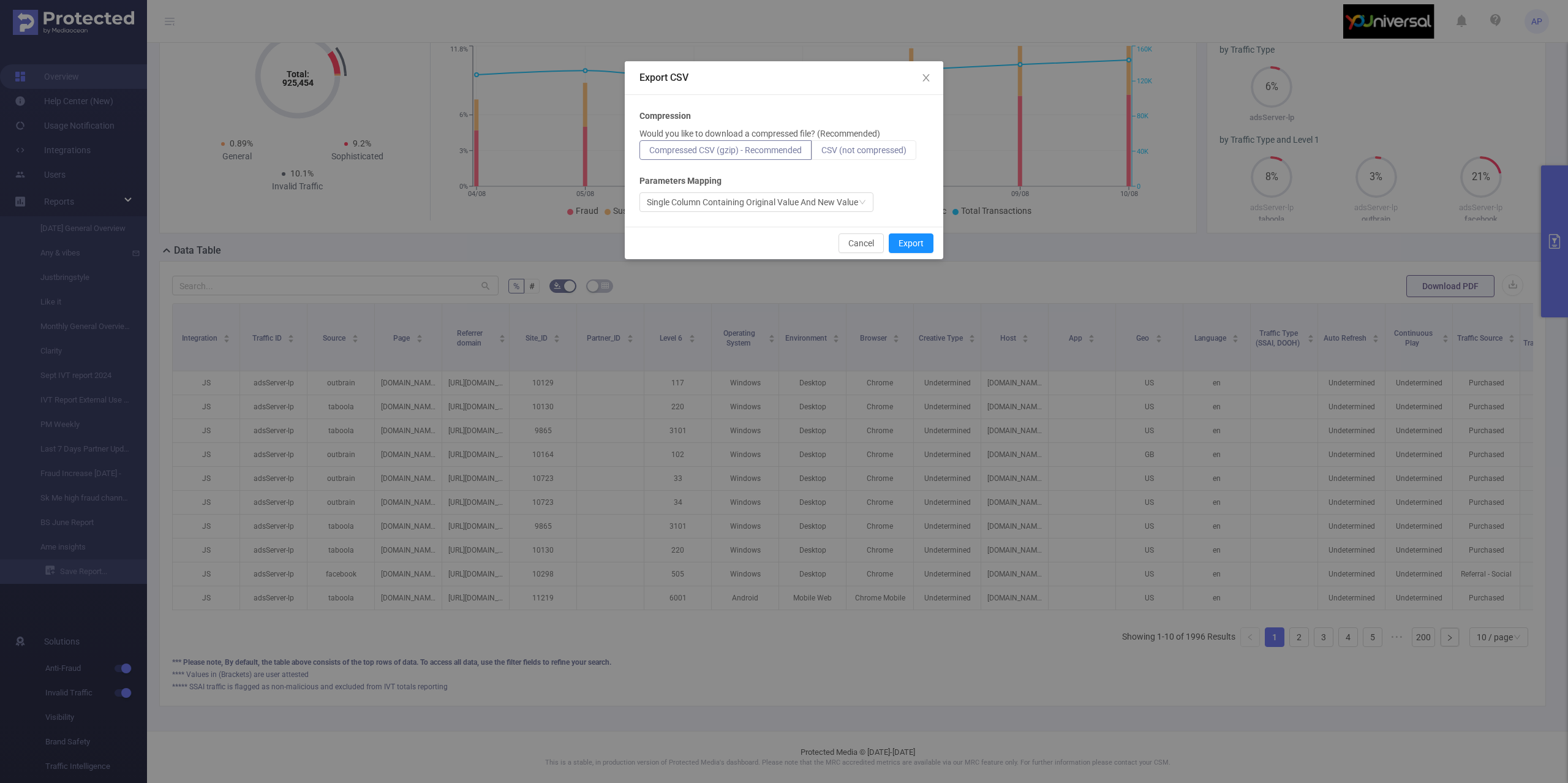
click at [856, 142] on label "CSV (not compressed)" at bounding box center [864, 150] width 105 height 19
click at [822, 153] on input "CSV (not compressed)" at bounding box center [822, 153] width 0 height 0
click at [916, 246] on button "Export" at bounding box center [911, 243] width 45 height 19
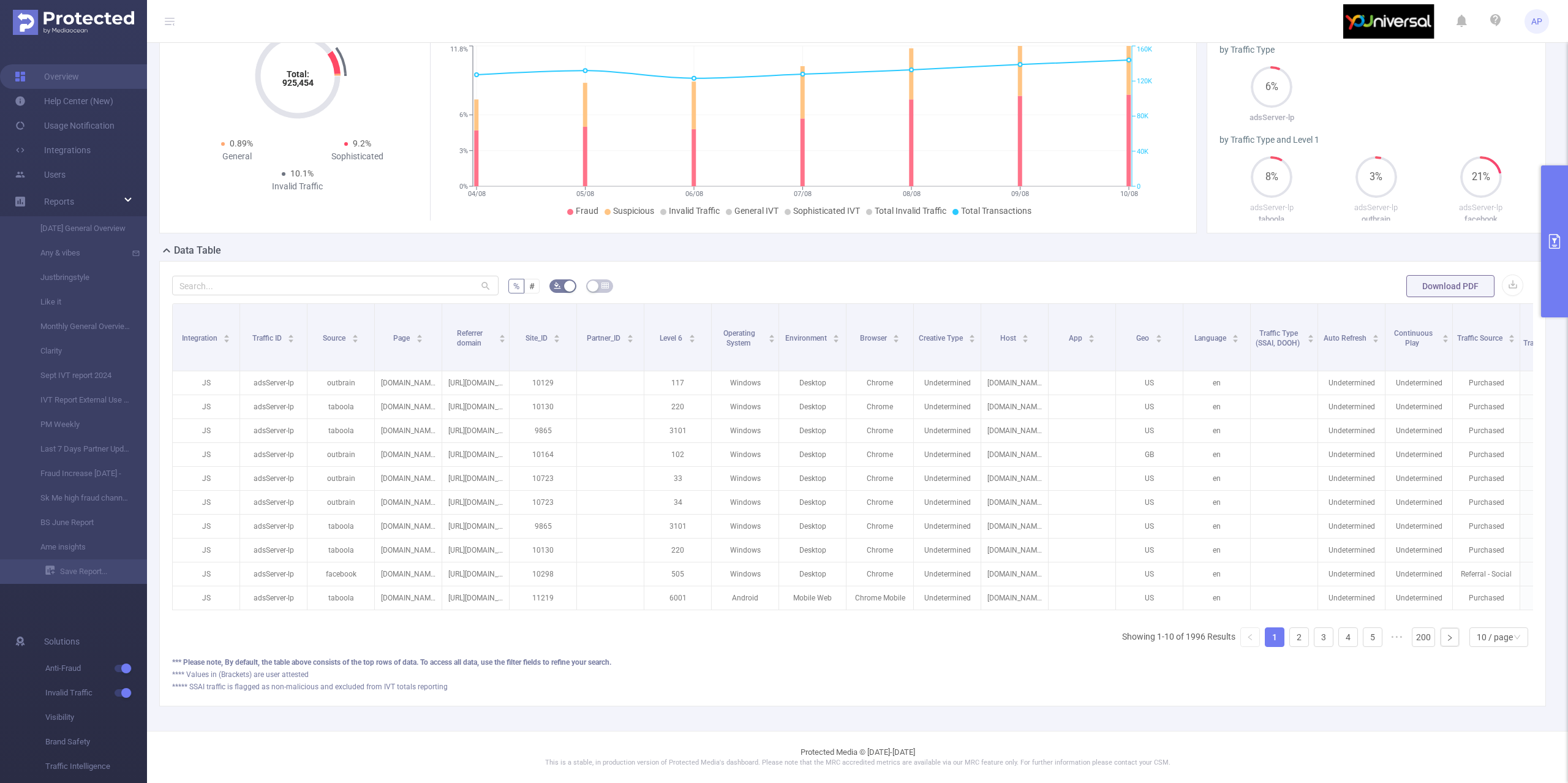
drag, startPoint x: 1533, startPoint y: 191, endPoint x: 1544, endPoint y: 191, distance: 11.0
click at [1539, 191] on div "Overview Total: 925,454 Total: 925,454 6.2% Fraudulent 3.9% Suspicious 10.1% In…" at bounding box center [857, 114] width 1396 height 259
click at [1553, 187] on button "primary" at bounding box center [1554, 242] width 27 height 152
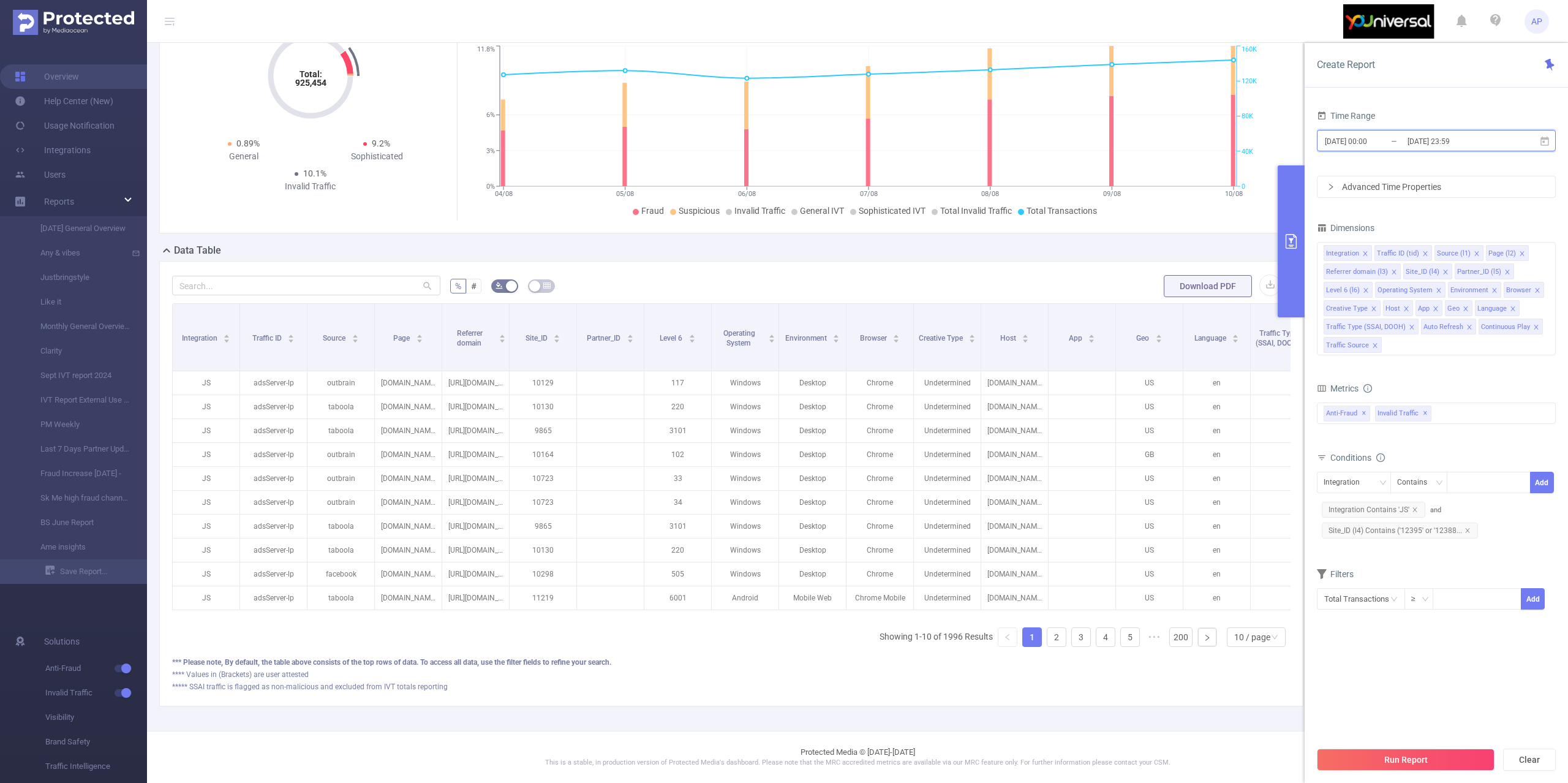
click at [1509, 139] on span "2025-08-04 00:00 _ 2025-08-10 23:59" at bounding box center [1436, 141] width 239 height 22
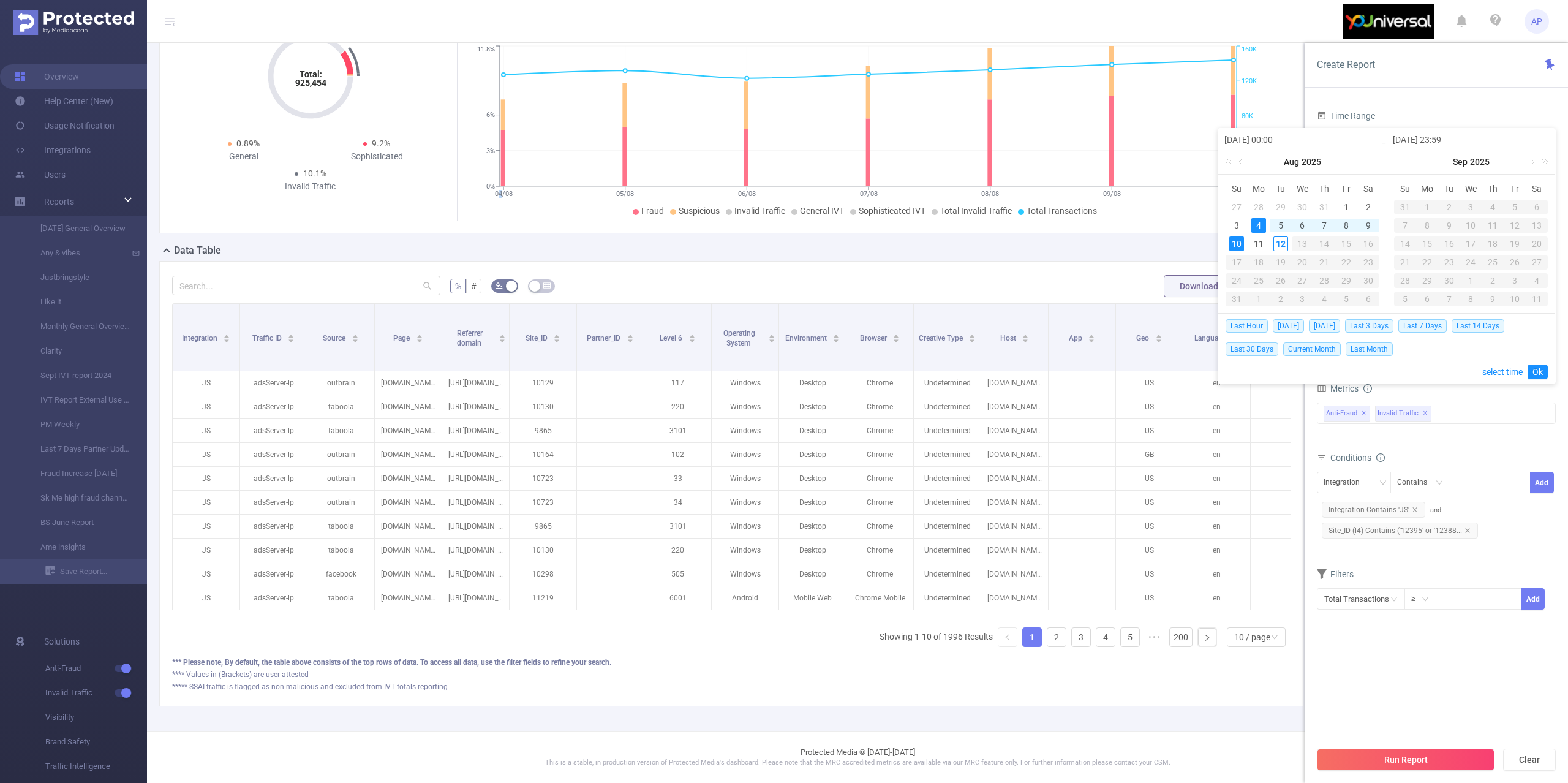
click at [497, 219] on div "Total: 925,454 Total: 925,454 6.2% Fraudulent 3.9% Suspicious 10.1% Invalid Tra…" at bounding box center [731, 122] width 1154 height 242
